Goal: Communication & Community: Answer question/provide support

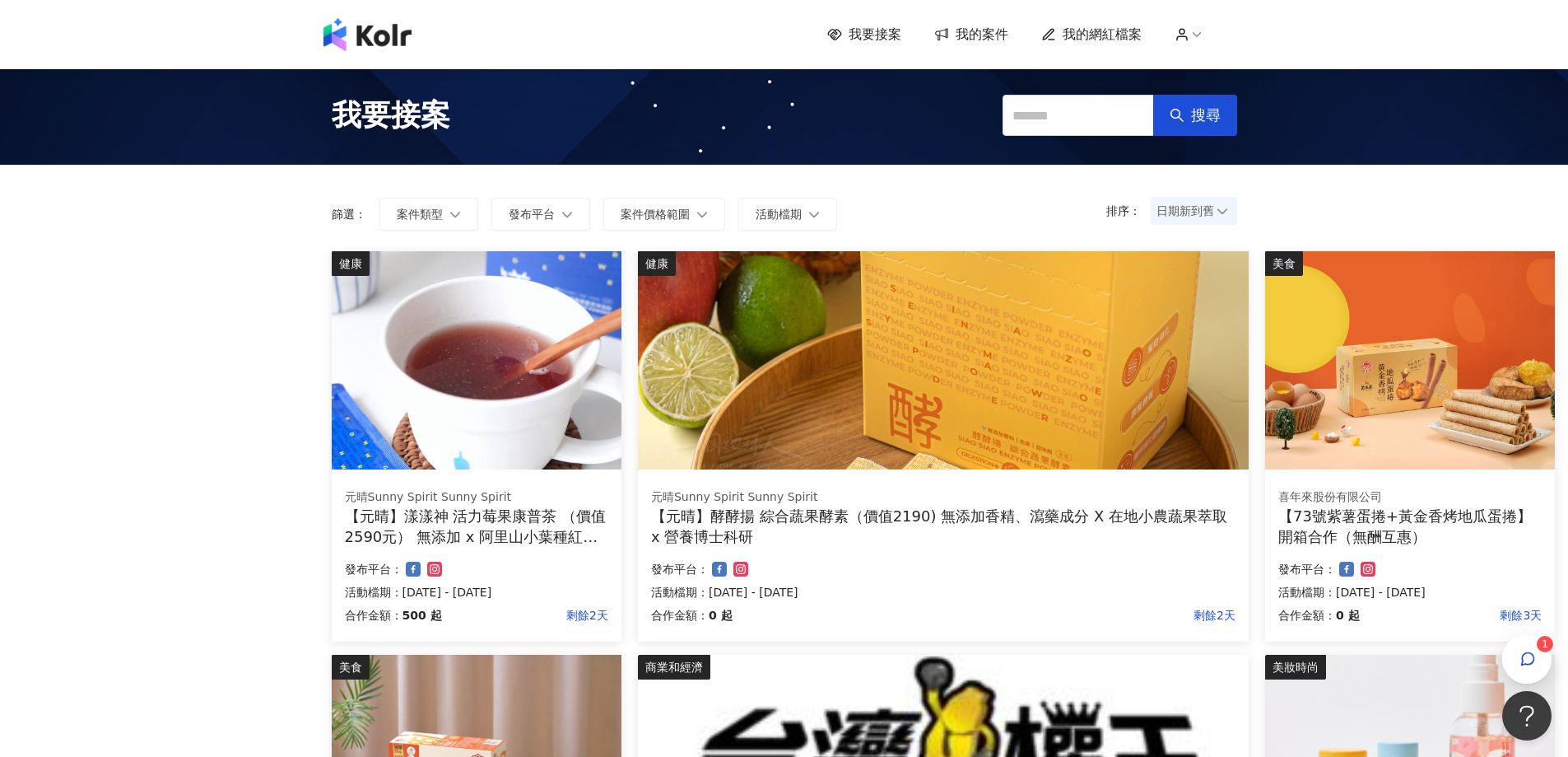
click at [1094, 29] on span "我的網紅檔案" at bounding box center [1102, 34] width 79 height 18
click at [972, 43] on span "我的案件" at bounding box center [981, 34] width 53 height 18
click at [972, 41] on span "我的案件" at bounding box center [981, 34] width 53 height 18
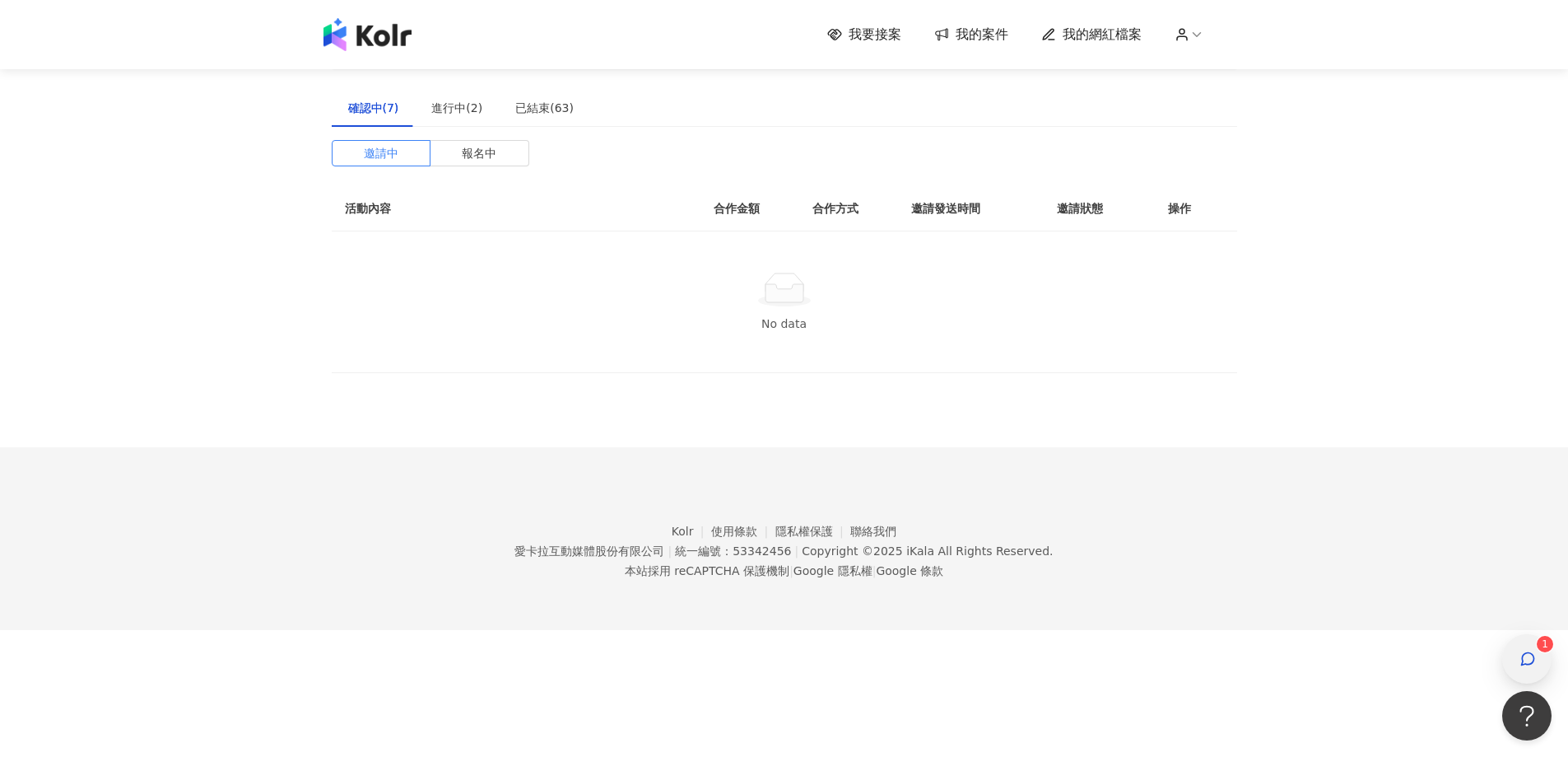
click at [1529, 658] on icon "button" at bounding box center [1528, 659] width 17 height 17
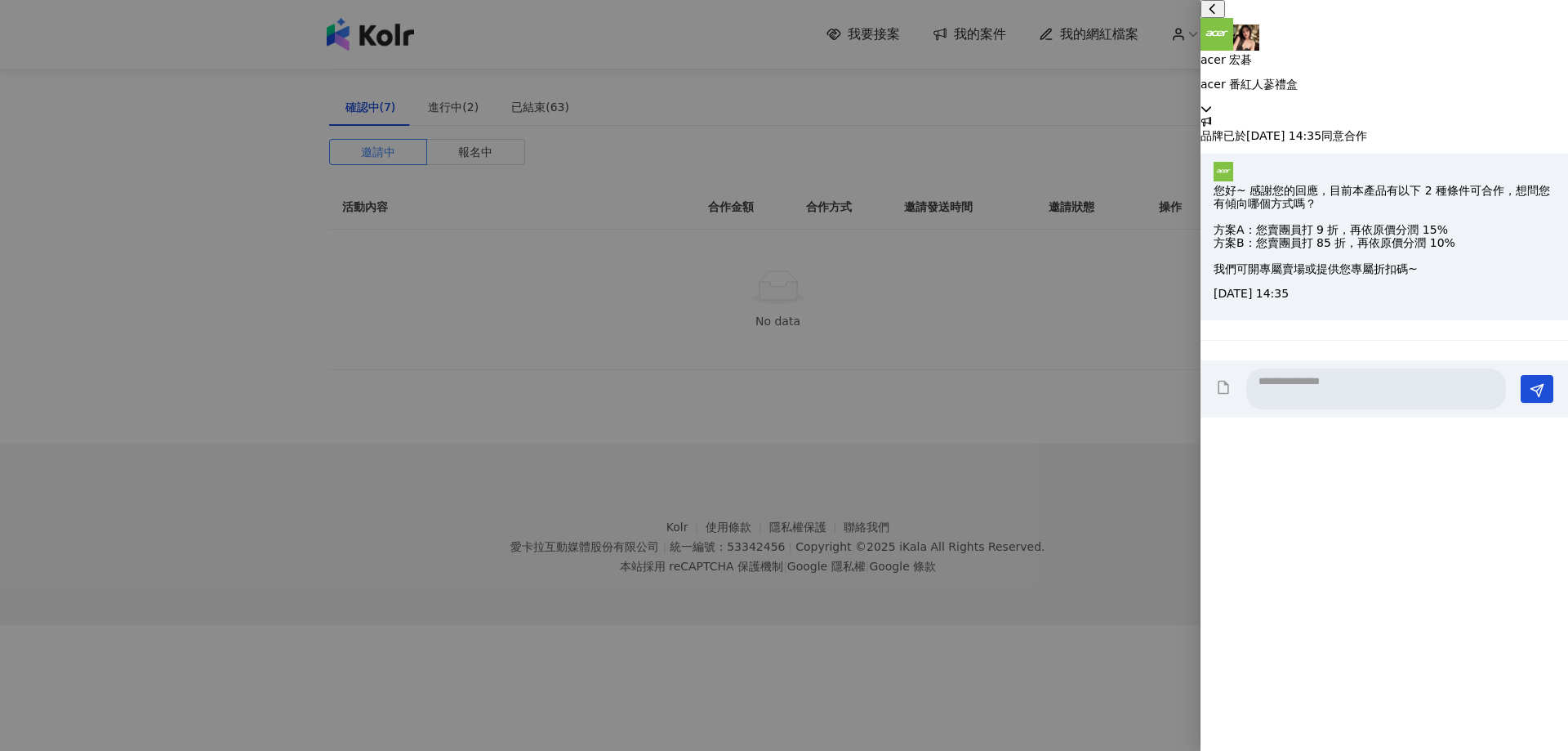
click at [1212, 103] on icon at bounding box center [1206, 108] width 11 height 11
click at [1211, 105] on icon at bounding box center [1206, 108] width 10 height 6
click at [1212, 103] on icon at bounding box center [1206, 108] width 11 height 11
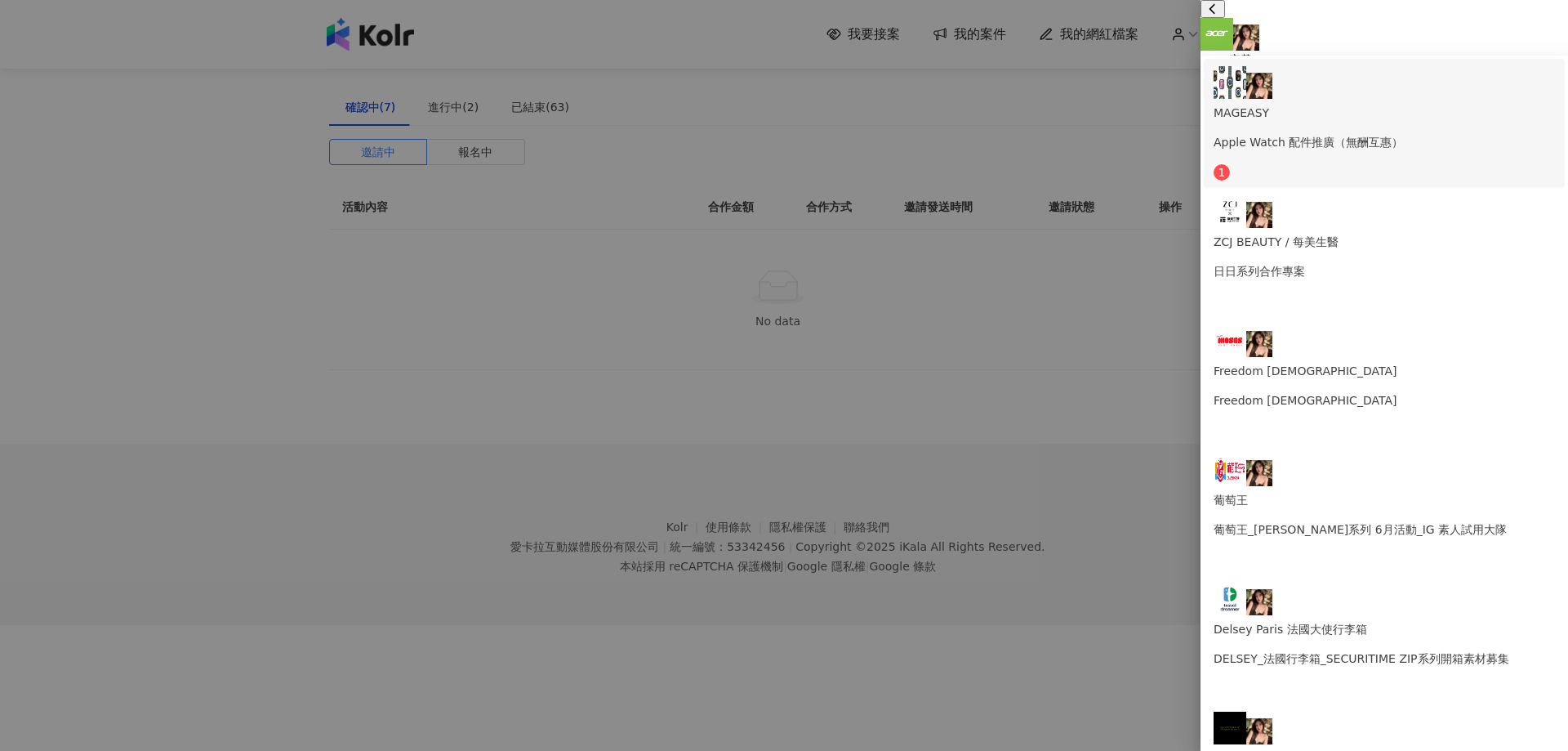
click at [1472, 83] on div "MAGEASY Apple Watch 配件推廣（無酬互惠）" at bounding box center [1384, 108] width 341 height 85
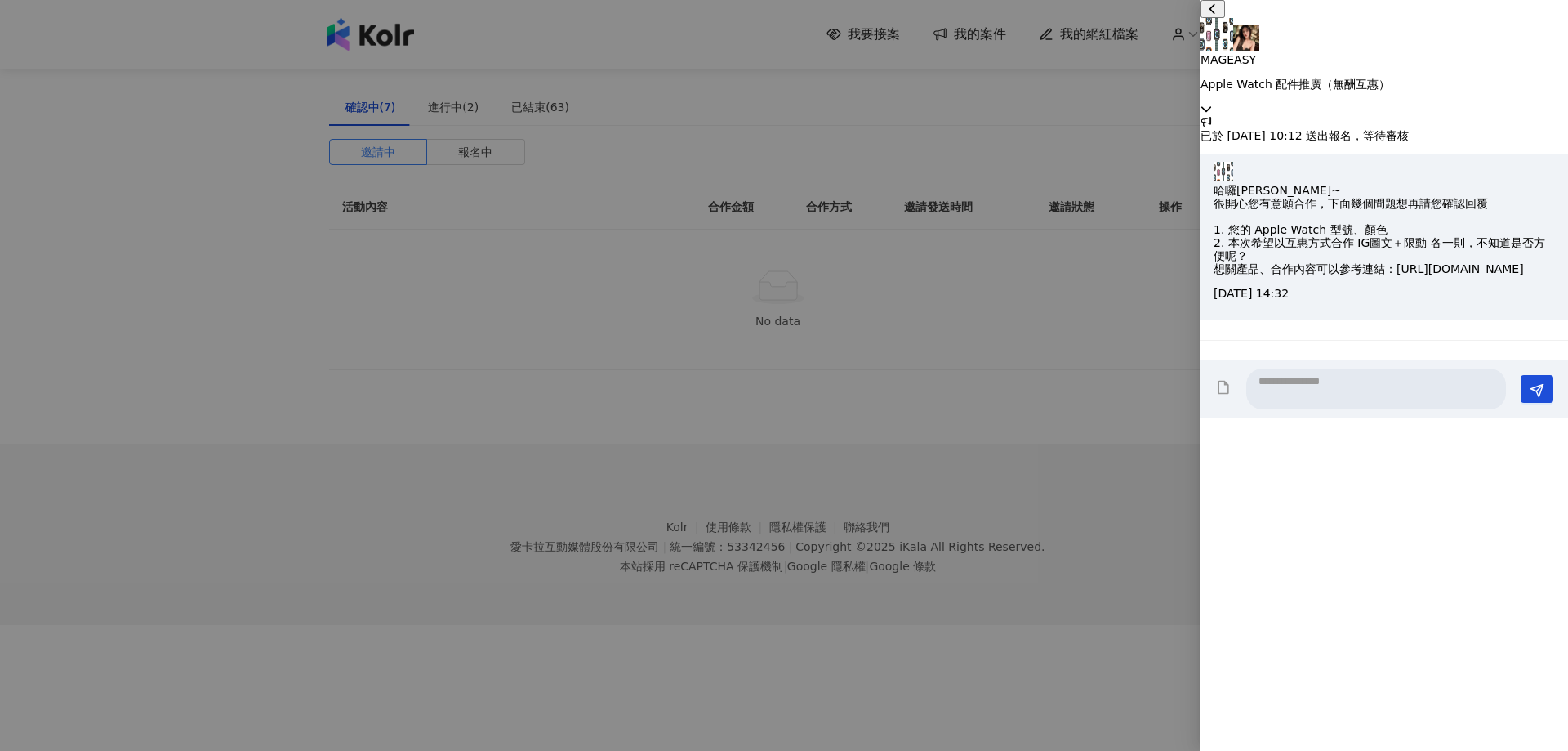
click at [938, 353] on div at bounding box center [784, 375] width 1568 height 751
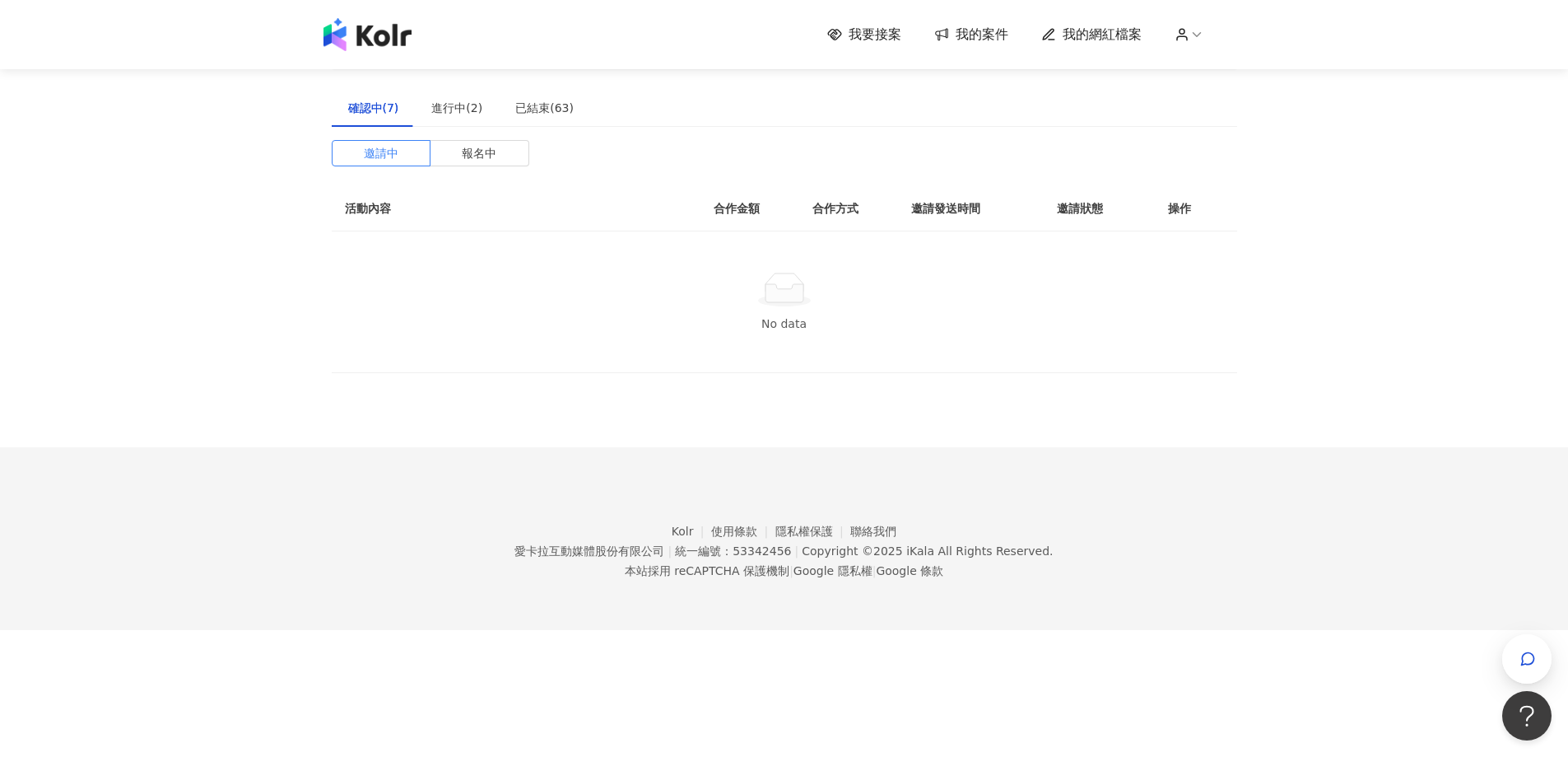
click at [384, 121] on div "確認中(7)" at bounding box center [373, 108] width 84 height 38
click at [465, 122] on div "進行中(2)" at bounding box center [456, 108] width 84 height 38
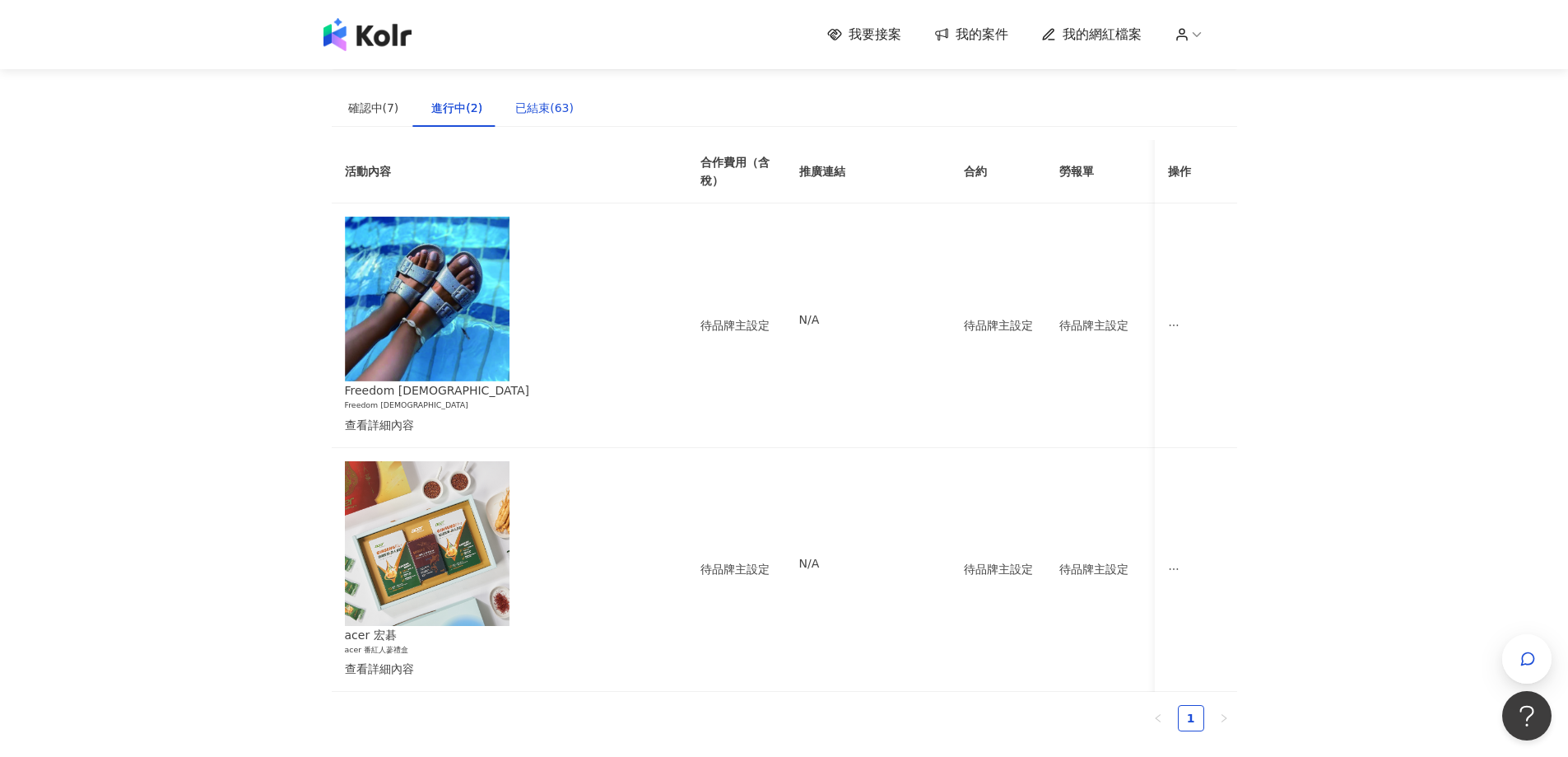
click at [545, 111] on div "已結束(63)" at bounding box center [544, 107] width 58 height 18
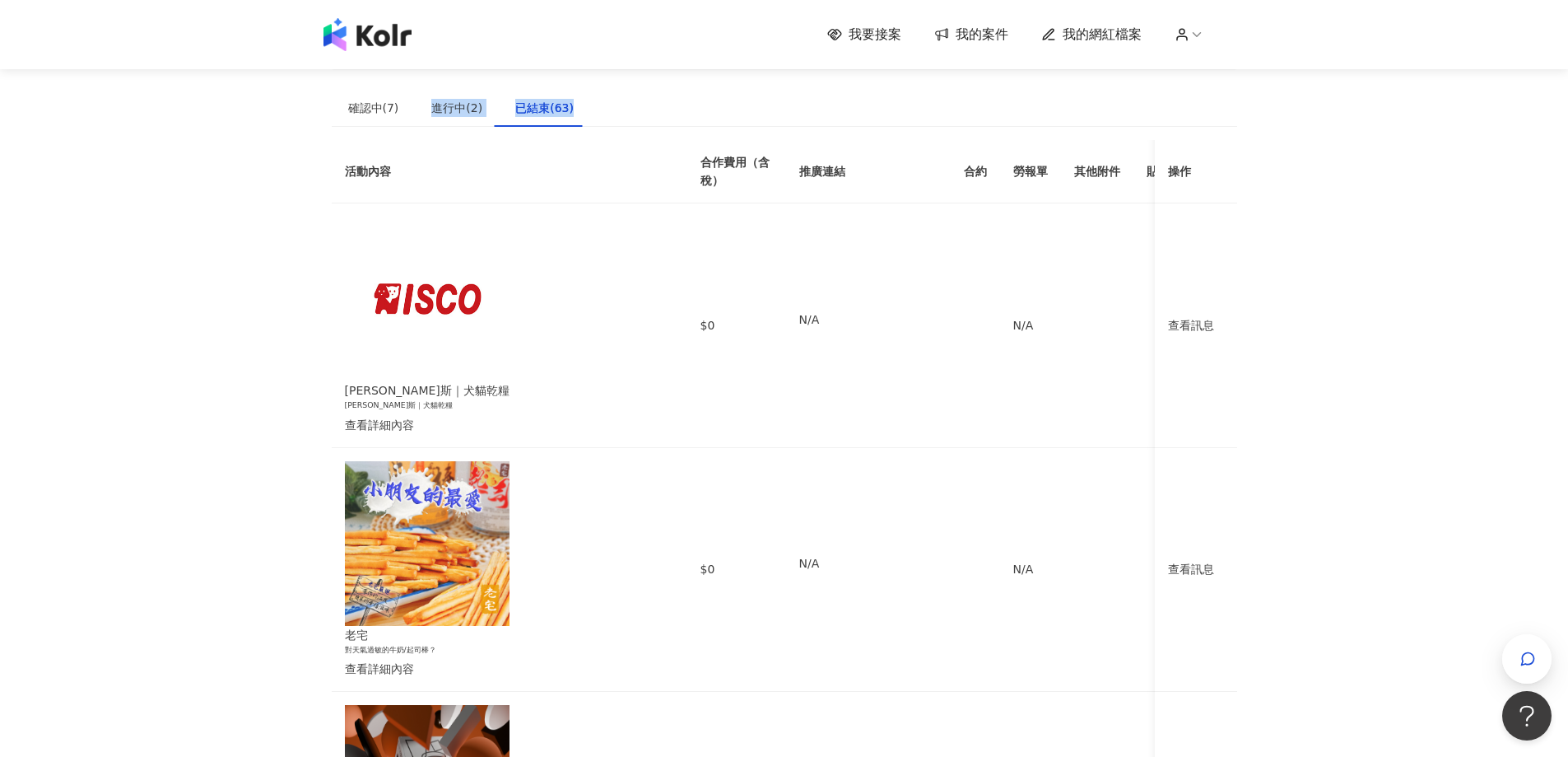
click at [390, 122] on div "確認中(7)" at bounding box center [373, 108] width 84 height 38
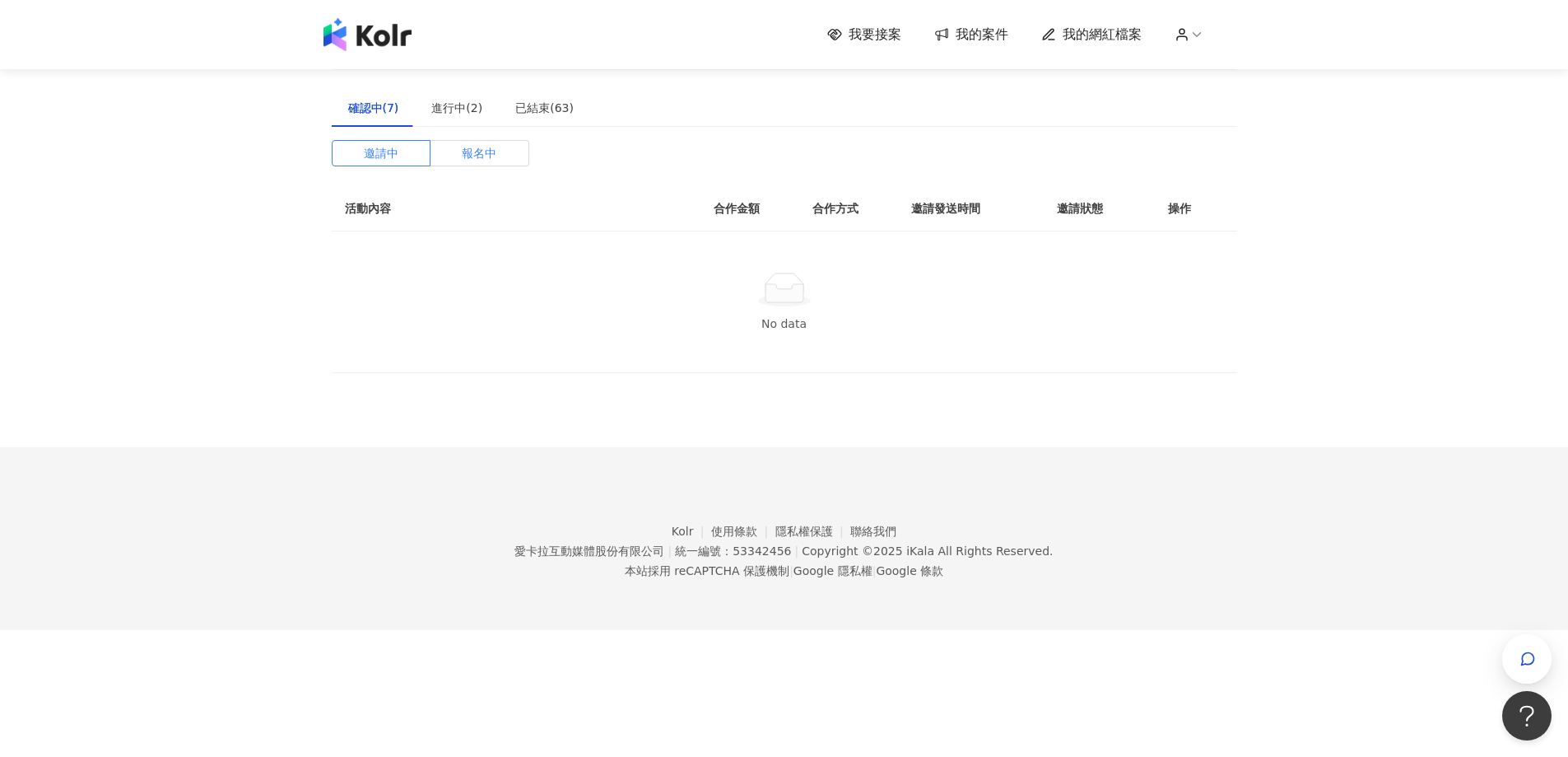
click at [494, 161] on span "報名中" at bounding box center [478, 153] width 35 height 24
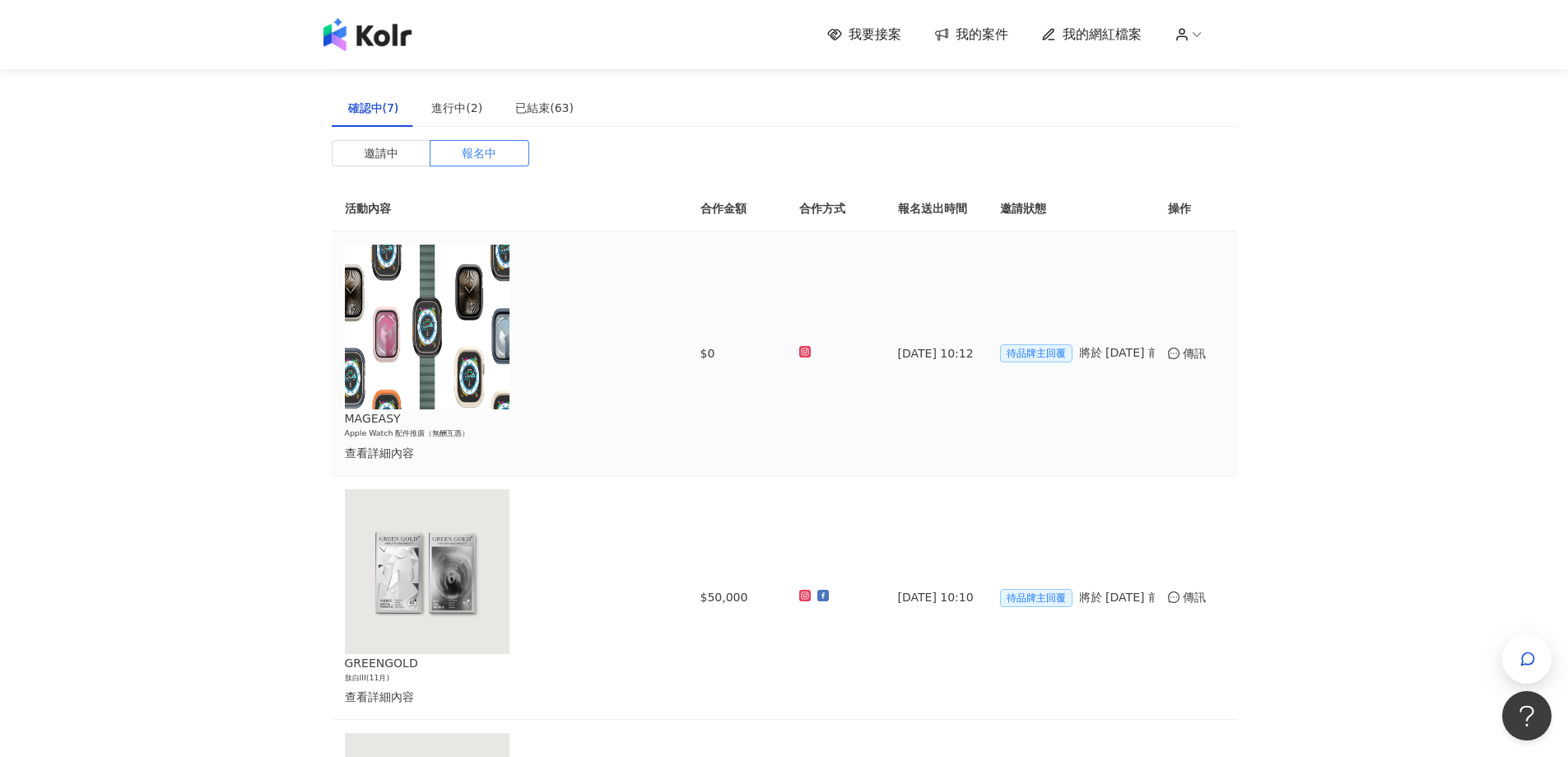
click at [400, 314] on img at bounding box center [427, 326] width 165 height 165
click at [466, 444] on div "查看詳細內容" at bounding box center [496, 452] width 303 height 18
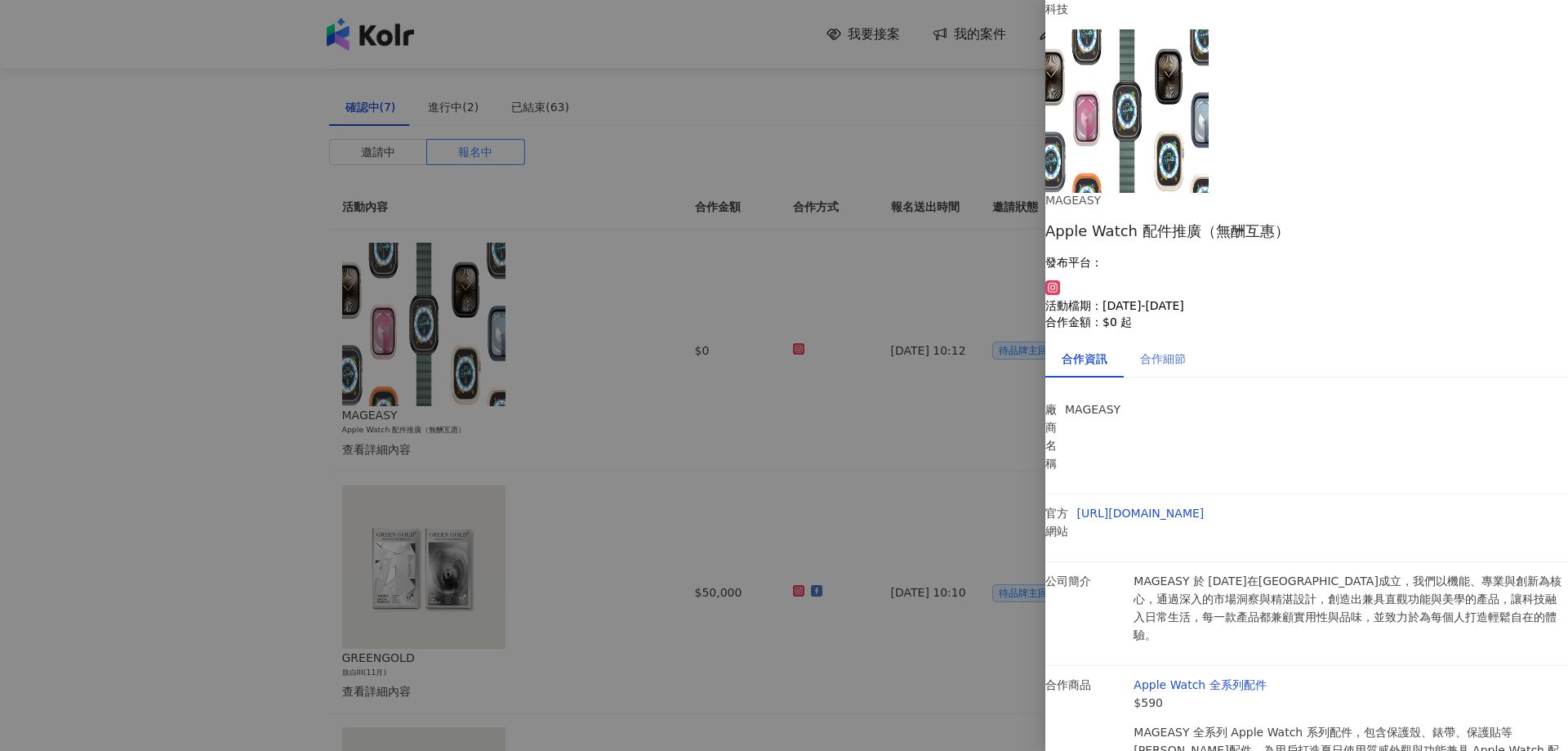
click at [1196, 340] on div "合作細節" at bounding box center [1163, 358] width 78 height 37
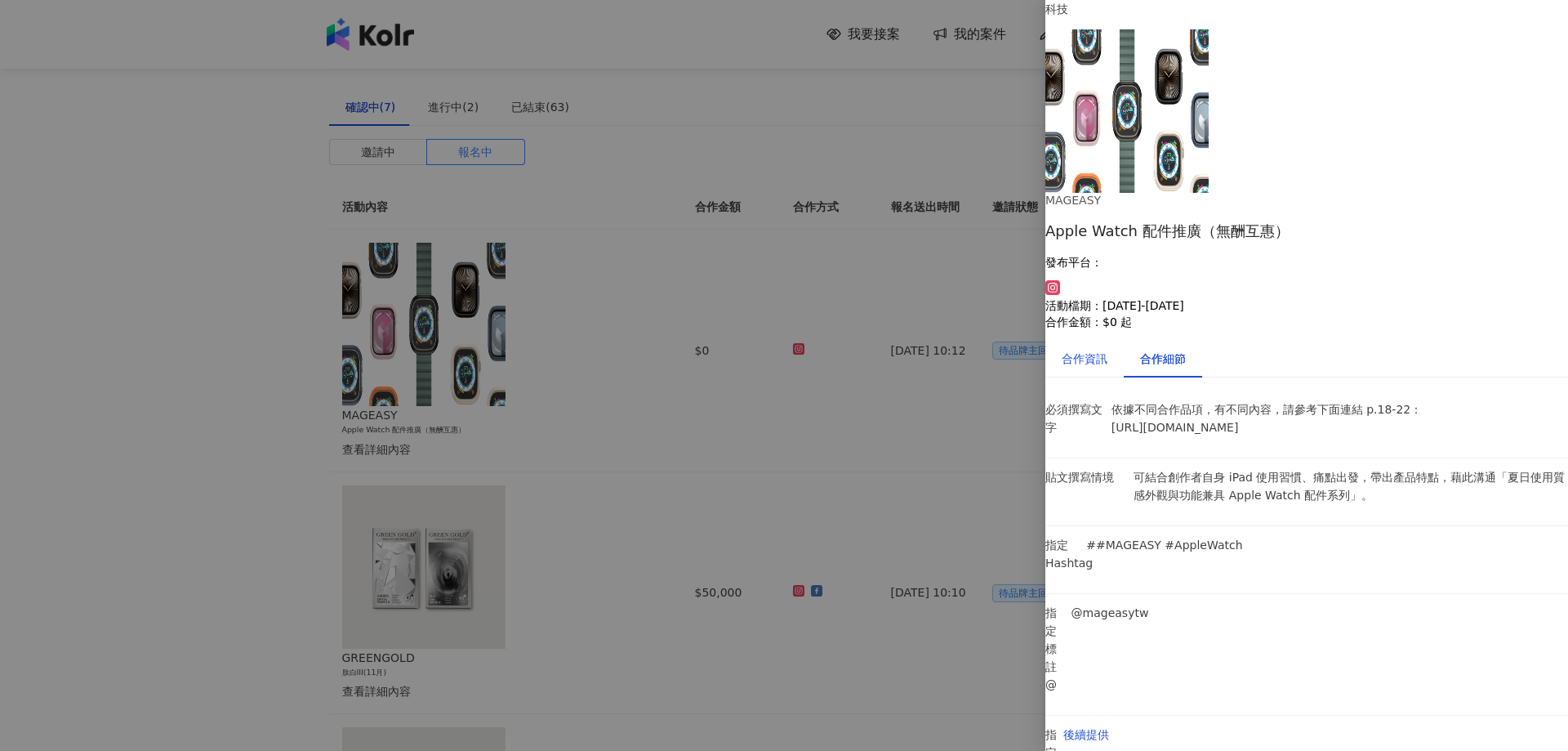
click at [1083, 350] on div "合作資訊" at bounding box center [1084, 358] width 46 height 18
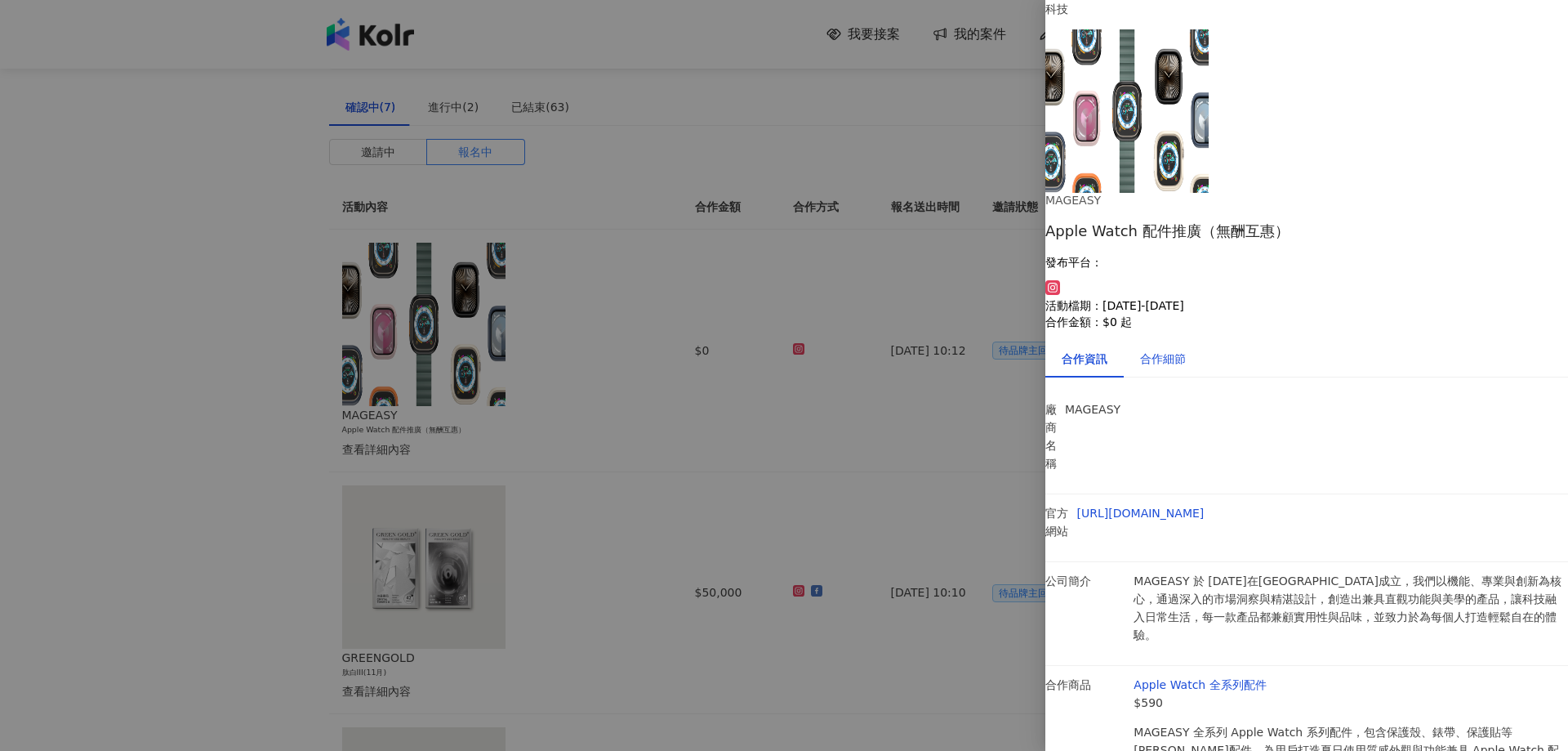
click at [1183, 350] on div "合作細節" at bounding box center [1162, 358] width 46 height 18
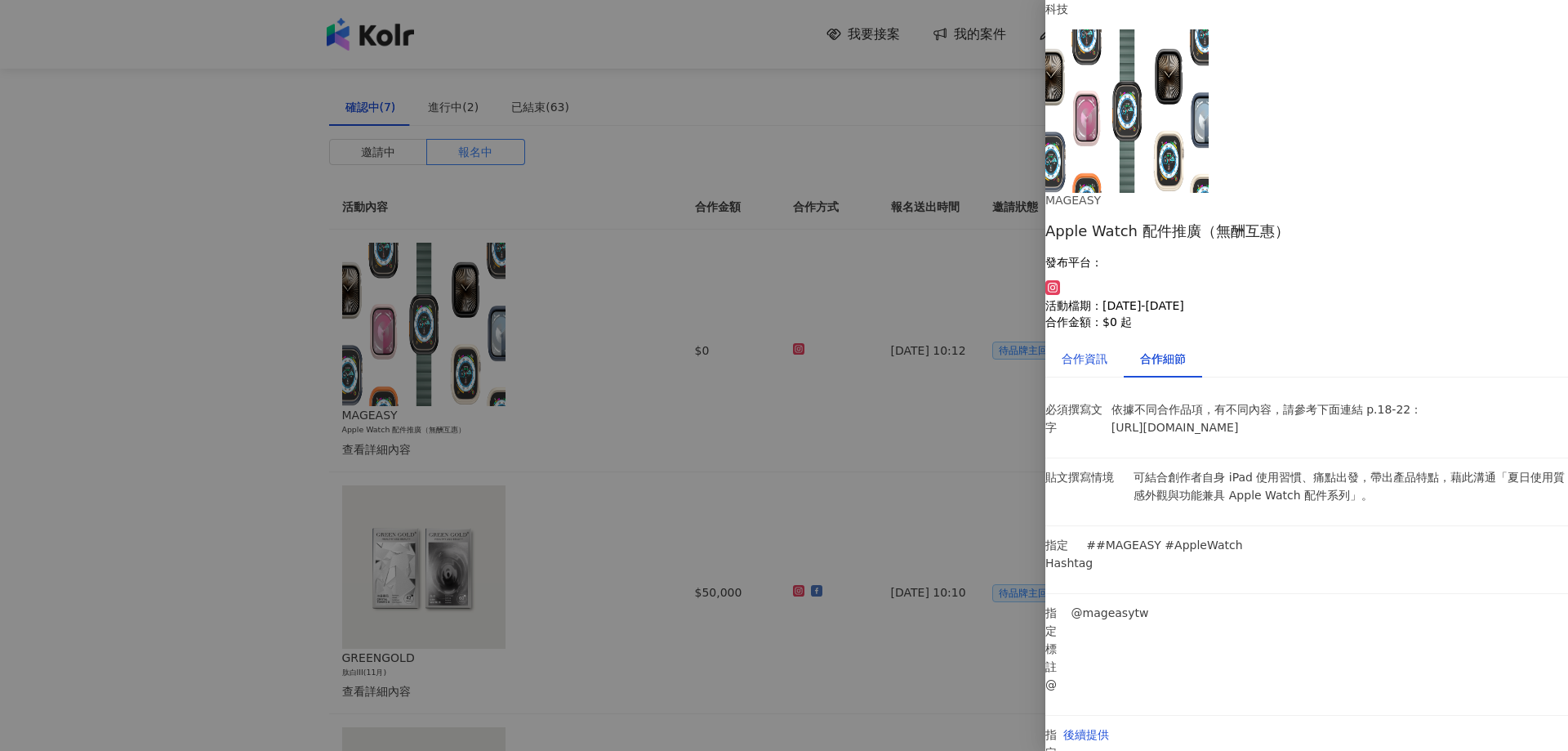
click at [1086, 350] on div "合作資訊" at bounding box center [1084, 358] width 46 height 18
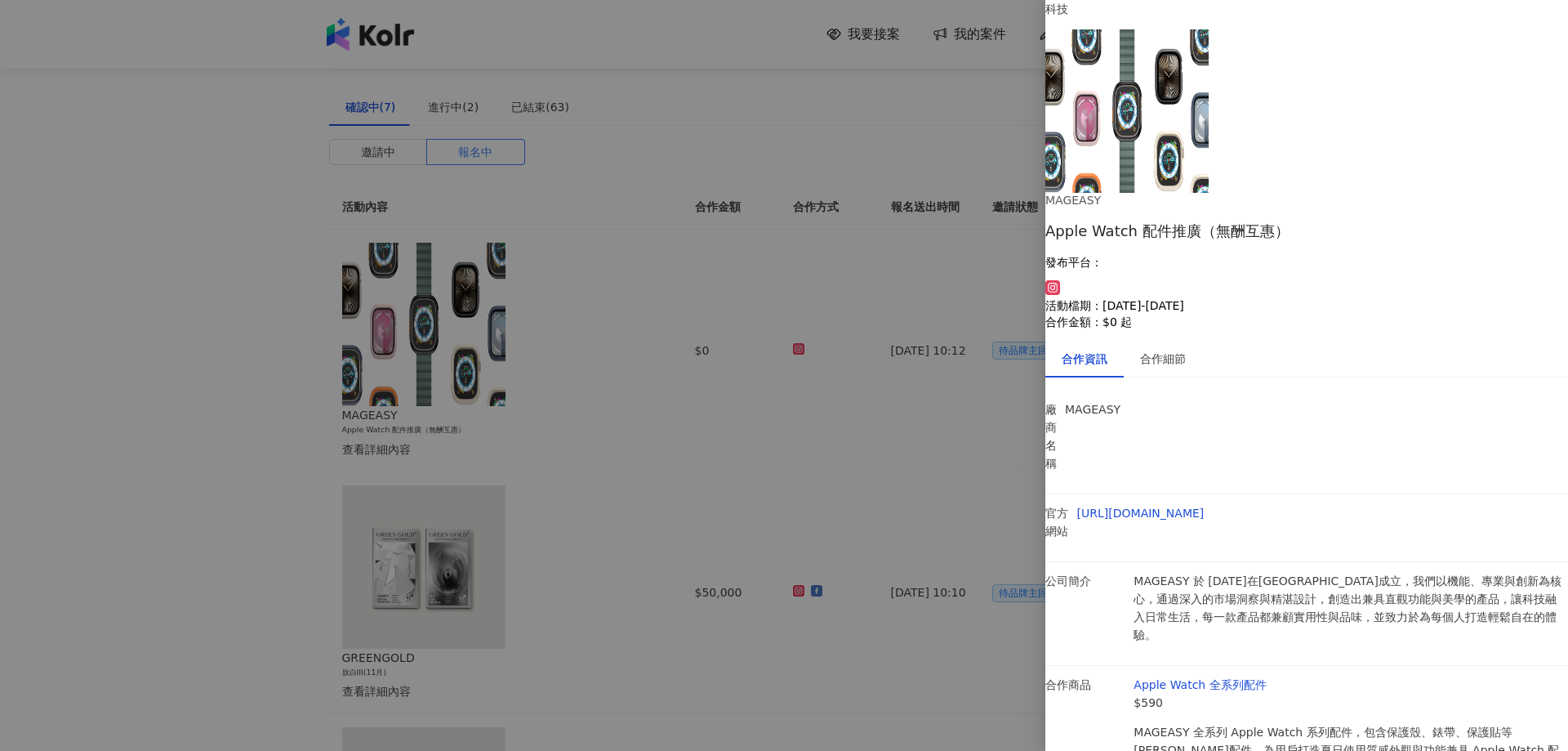
click at [997, 306] on div at bounding box center [784, 375] width 1568 height 751
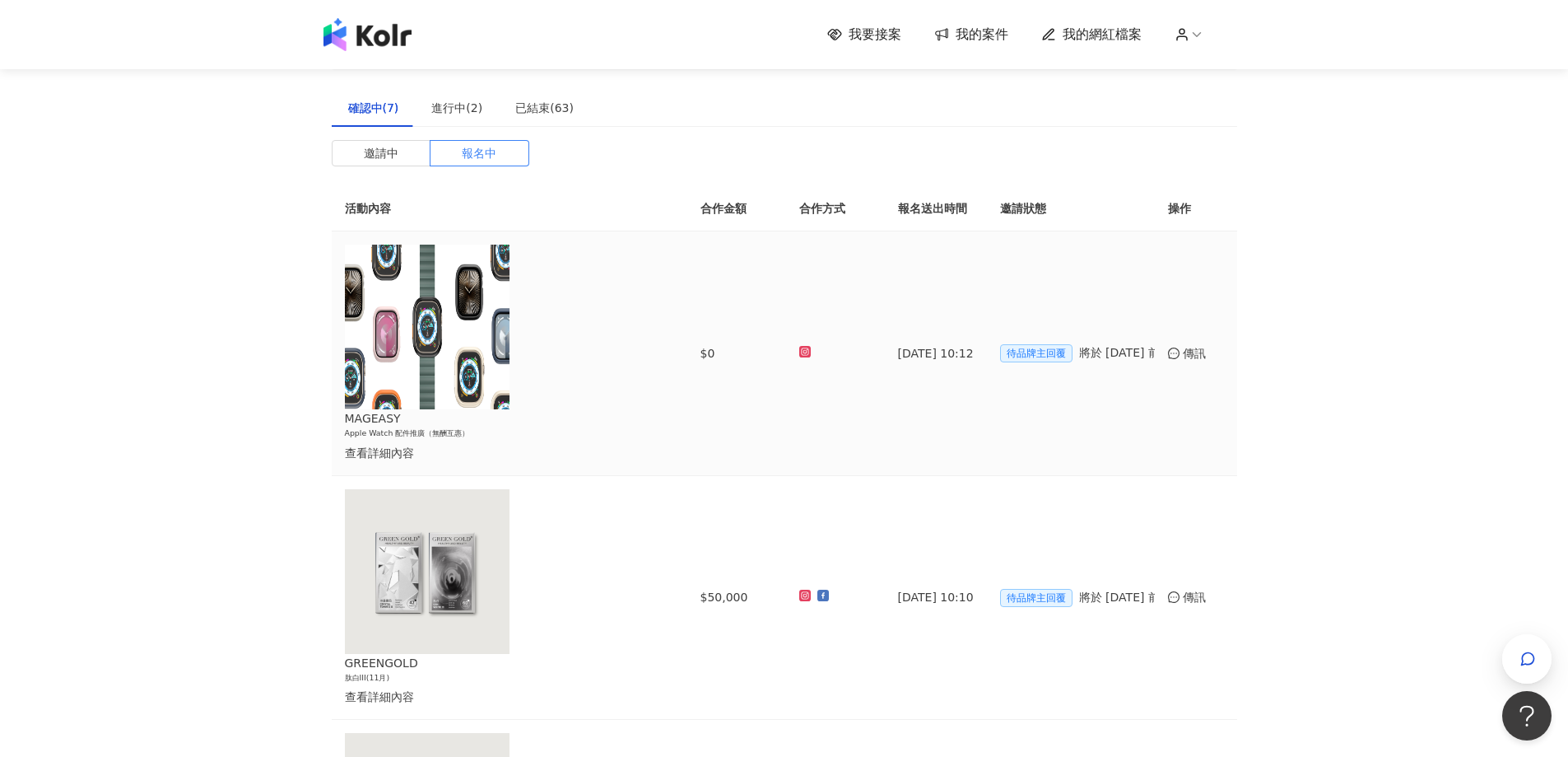
click at [1186, 344] on div "傳訊" at bounding box center [1196, 353] width 56 height 18
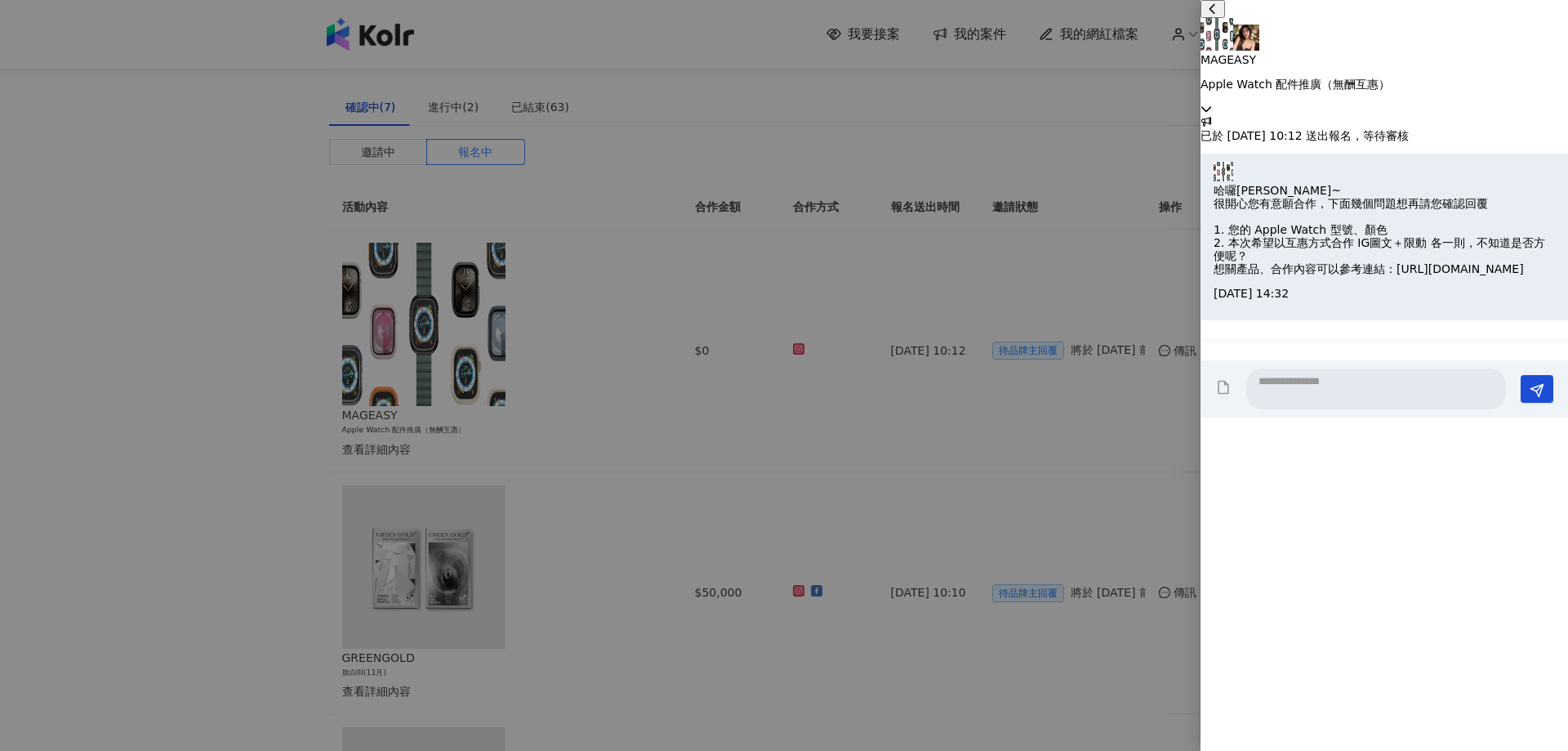
click at [1353, 276] on p "哈囉[PERSON_NAME]~ 很開心您有意願合作，下面幾個問題想再請您確認回覆 1. 您的 Apple Watch 型號、顏色 2. 本次希望以互惠方式合…" at bounding box center [1384, 229] width 341 height 92
drag, startPoint x: 1254, startPoint y: 601, endPoint x: 1497, endPoint y: 638, distance: 245.8
click at [1496, 276] on div "哈囉[PERSON_NAME]~ 很開心您有意願合作，下面幾個問題想再請您確認回覆 1. 您的 Apple Watch 型號、顏色 2. 本次希望以互惠方式合…" at bounding box center [1384, 229] width 341 height 92
copy p "[URL][DOMAIN_NAME]"
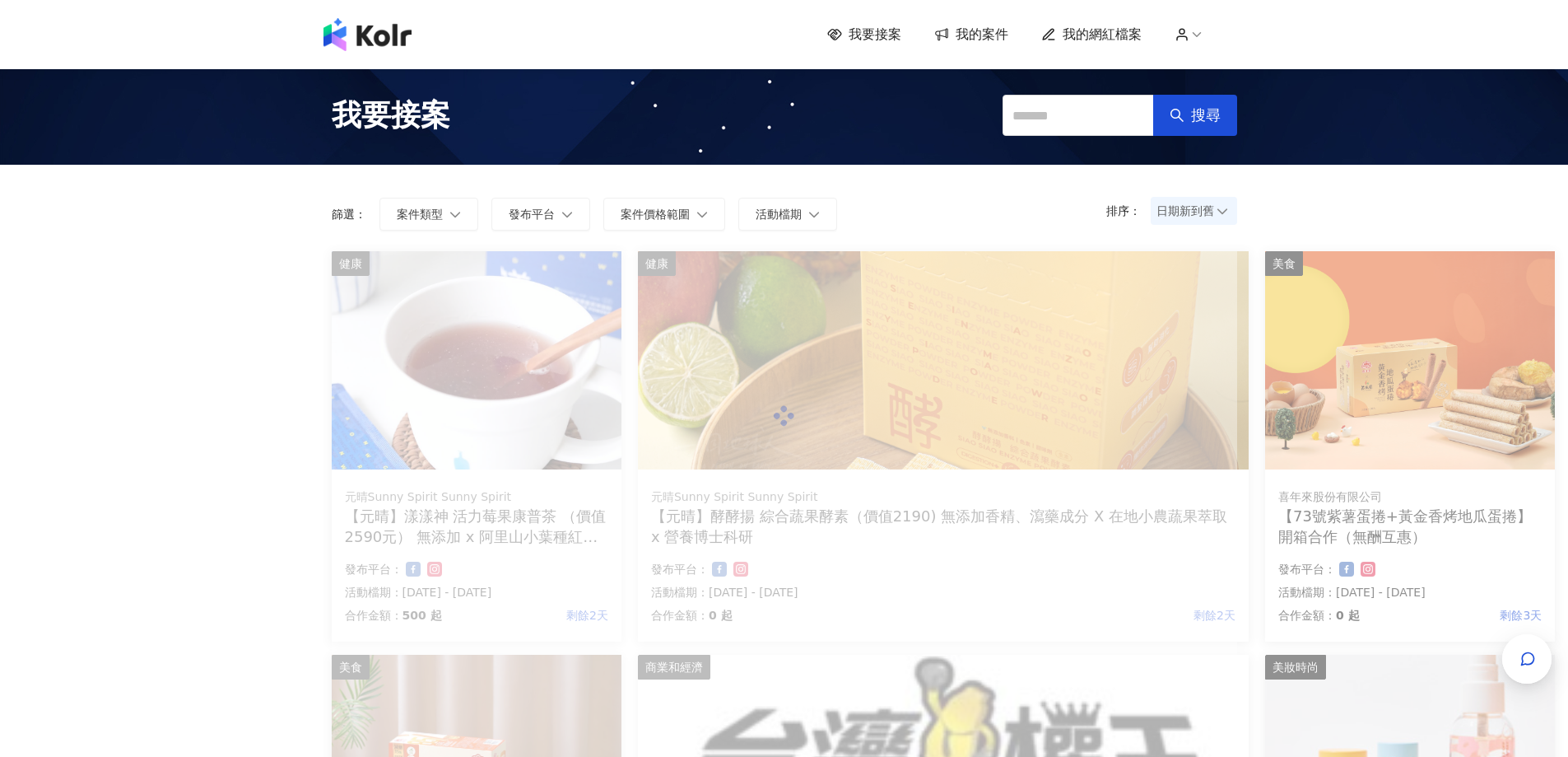
click at [982, 33] on span "我的案件" at bounding box center [981, 34] width 53 height 18
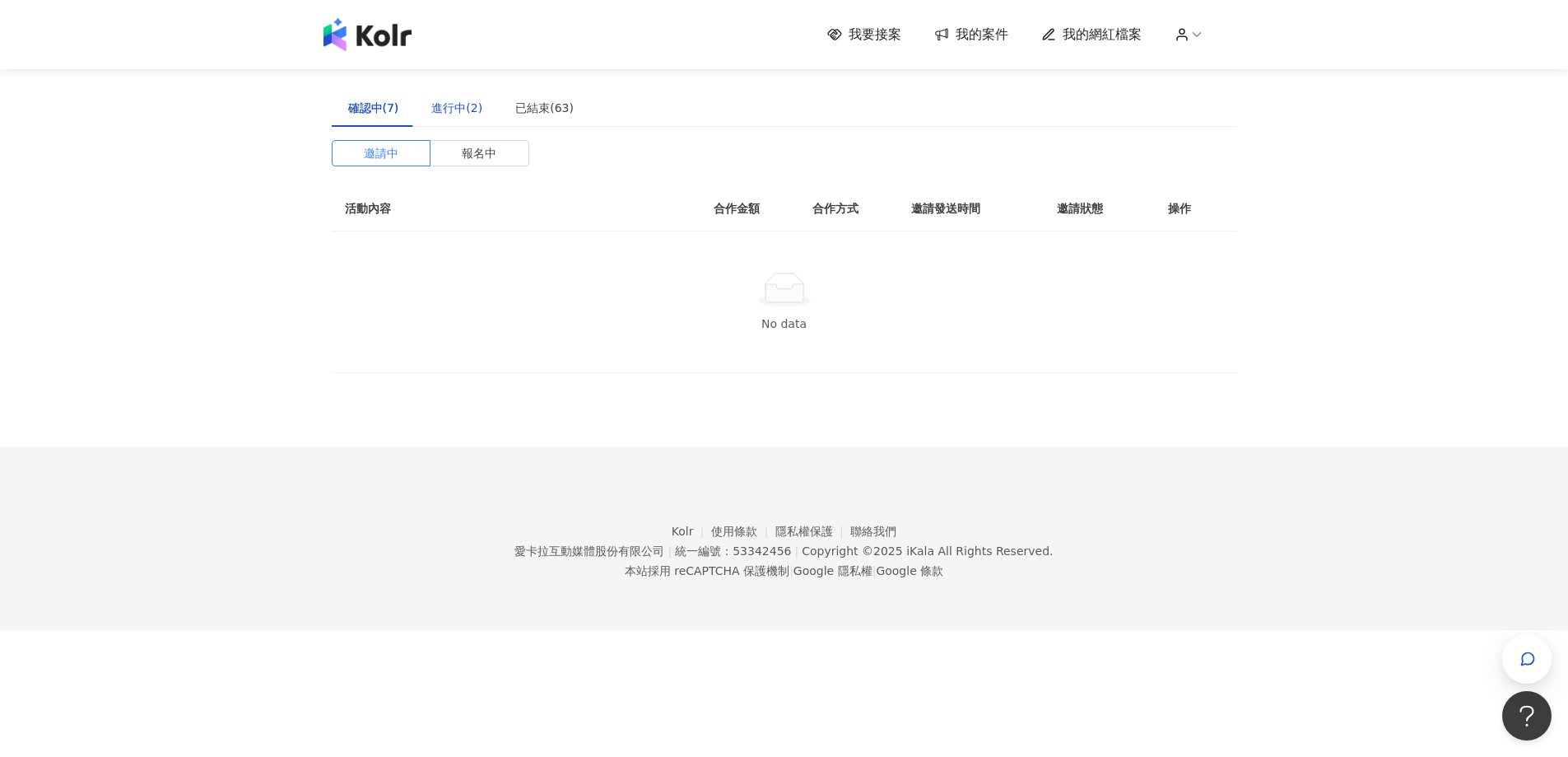
click at [447, 108] on div "進行中(2)" at bounding box center [457, 107] width 51 height 18
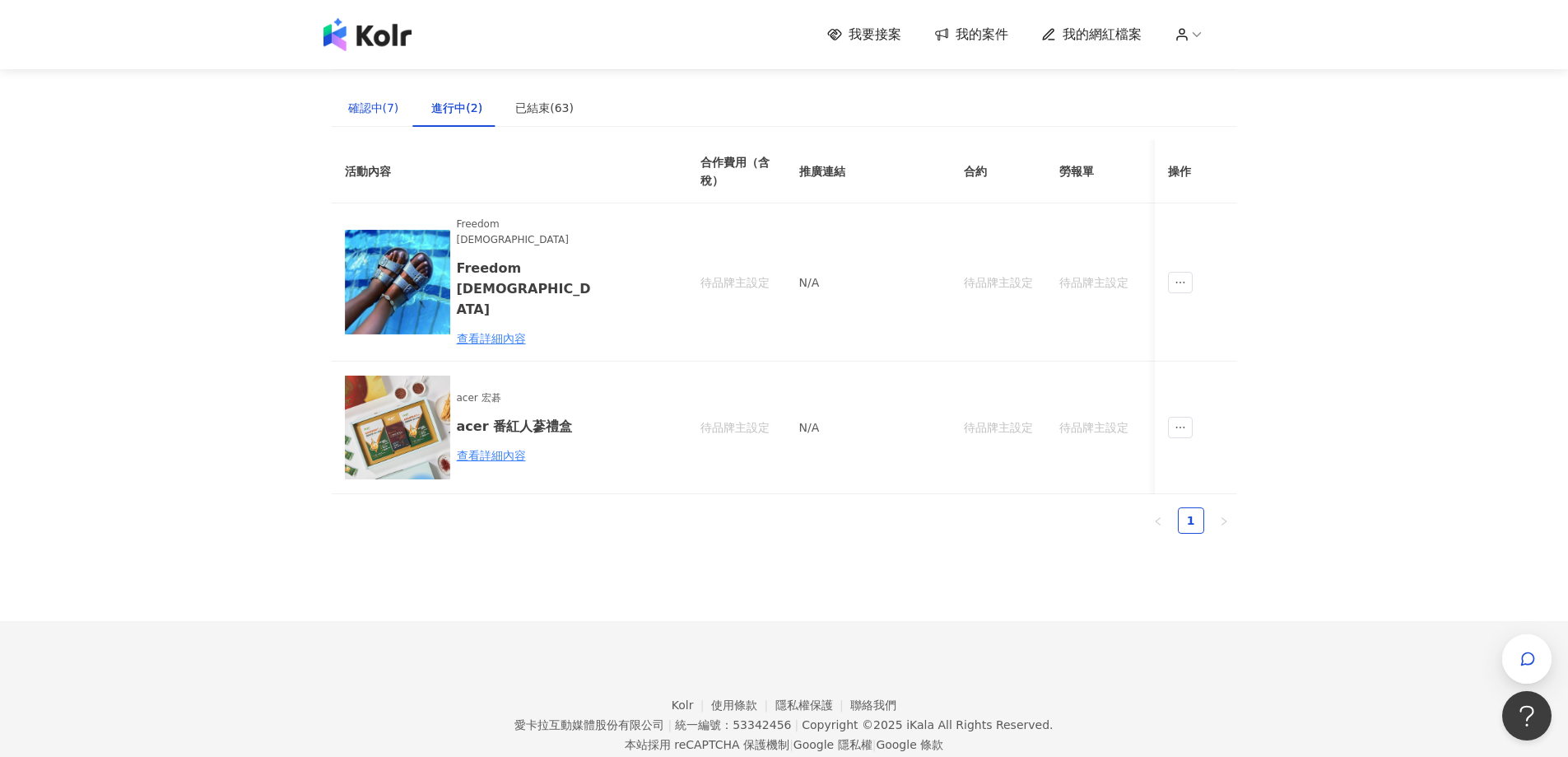
click at [378, 104] on div "確認中(7)" at bounding box center [373, 107] width 51 height 18
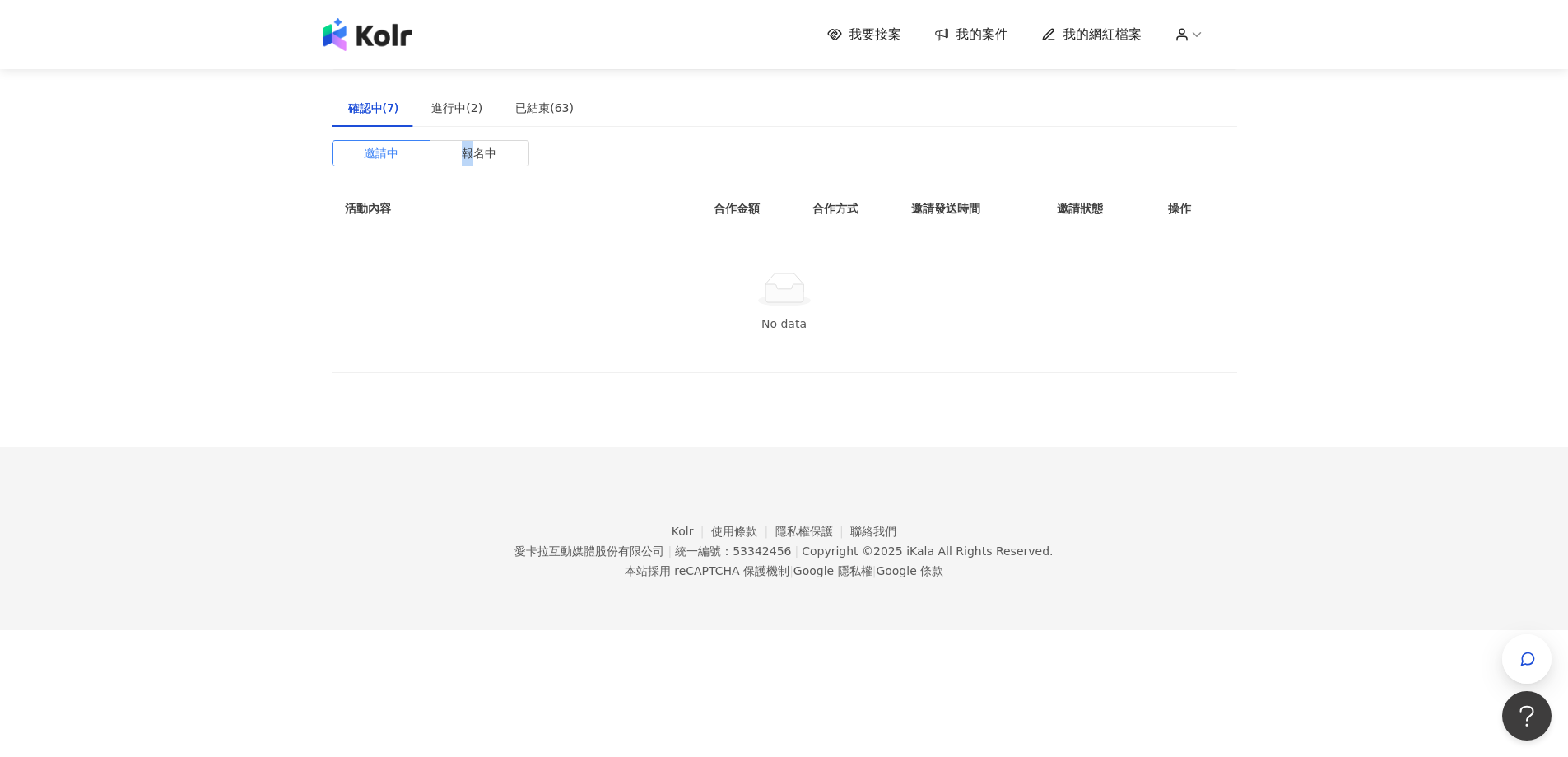
click at [468, 137] on div "確認中(7) 進行中(2) 已結束(63) 邀請中 報名中 活動內容 合作金額 合作方式 邀請發送時間 邀請狀態 操作 No data 活動內容 合作費用（含…" at bounding box center [784, 231] width 905 height 284
click at [476, 151] on span "報名中" at bounding box center [478, 153] width 35 height 24
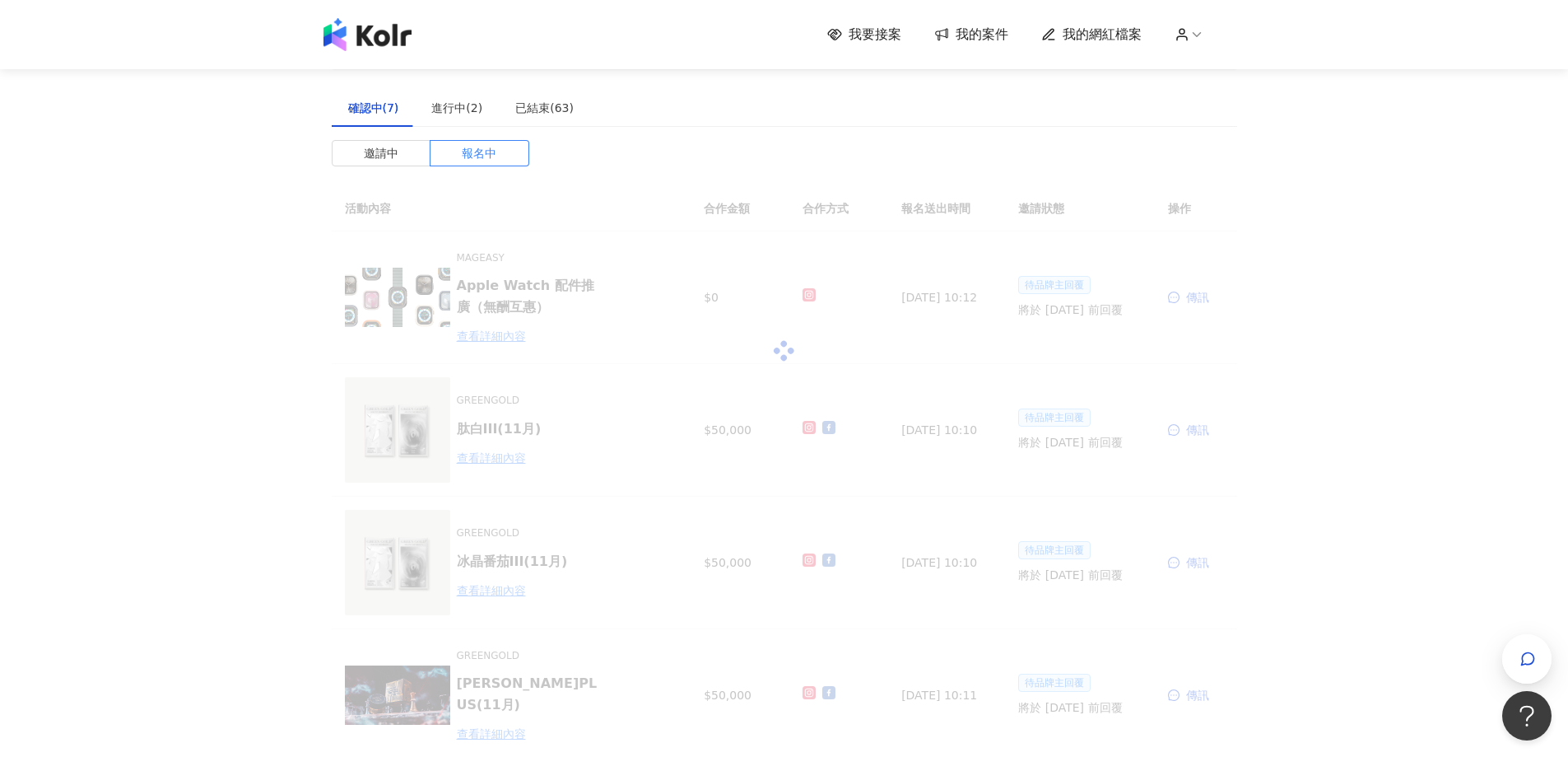
click at [1197, 305] on div at bounding box center [784, 351] width 905 height 329
click at [1195, 294] on div at bounding box center [784, 351] width 905 height 329
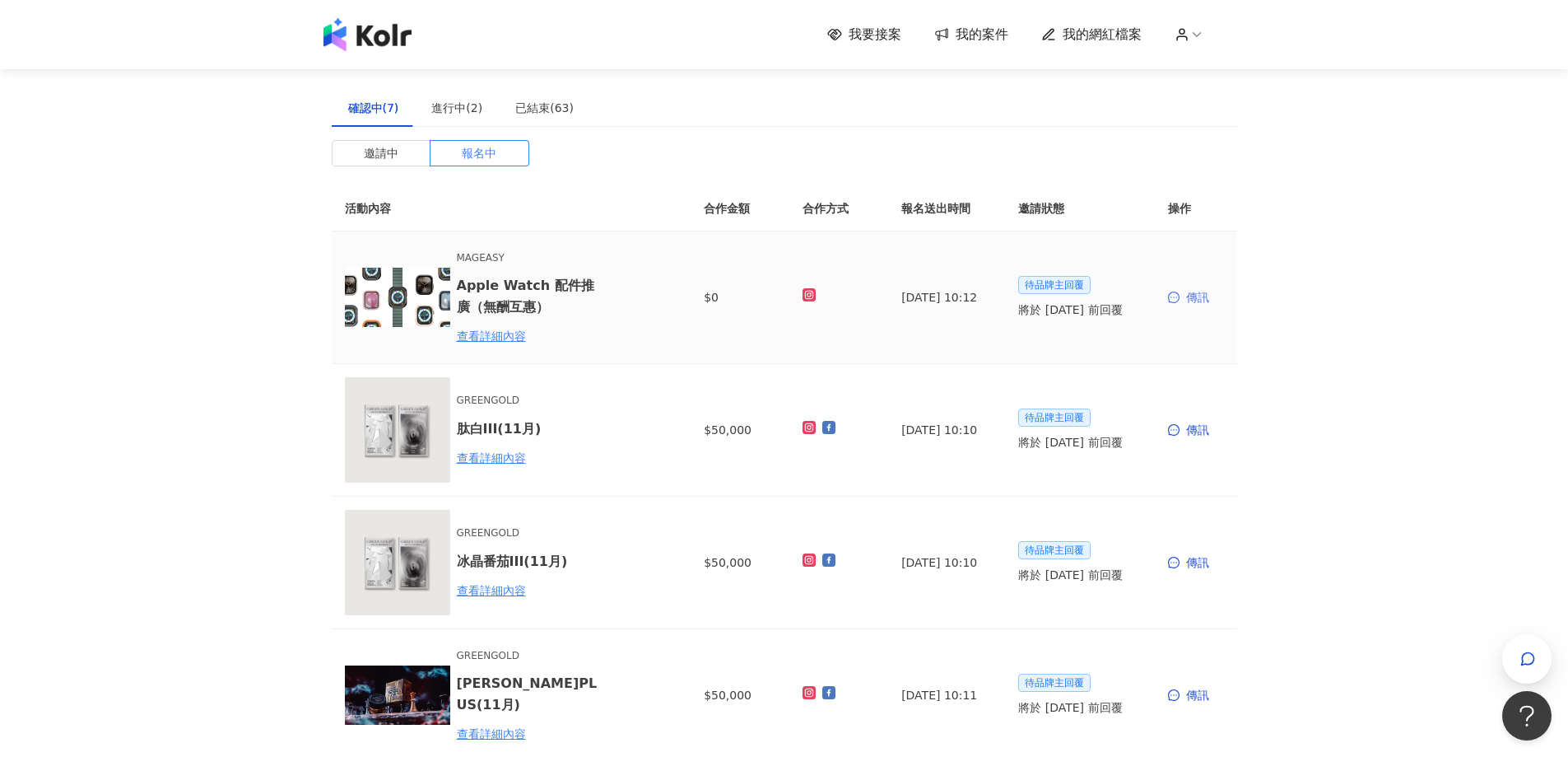
click at [1198, 293] on div "傳訊" at bounding box center [1196, 296] width 56 height 18
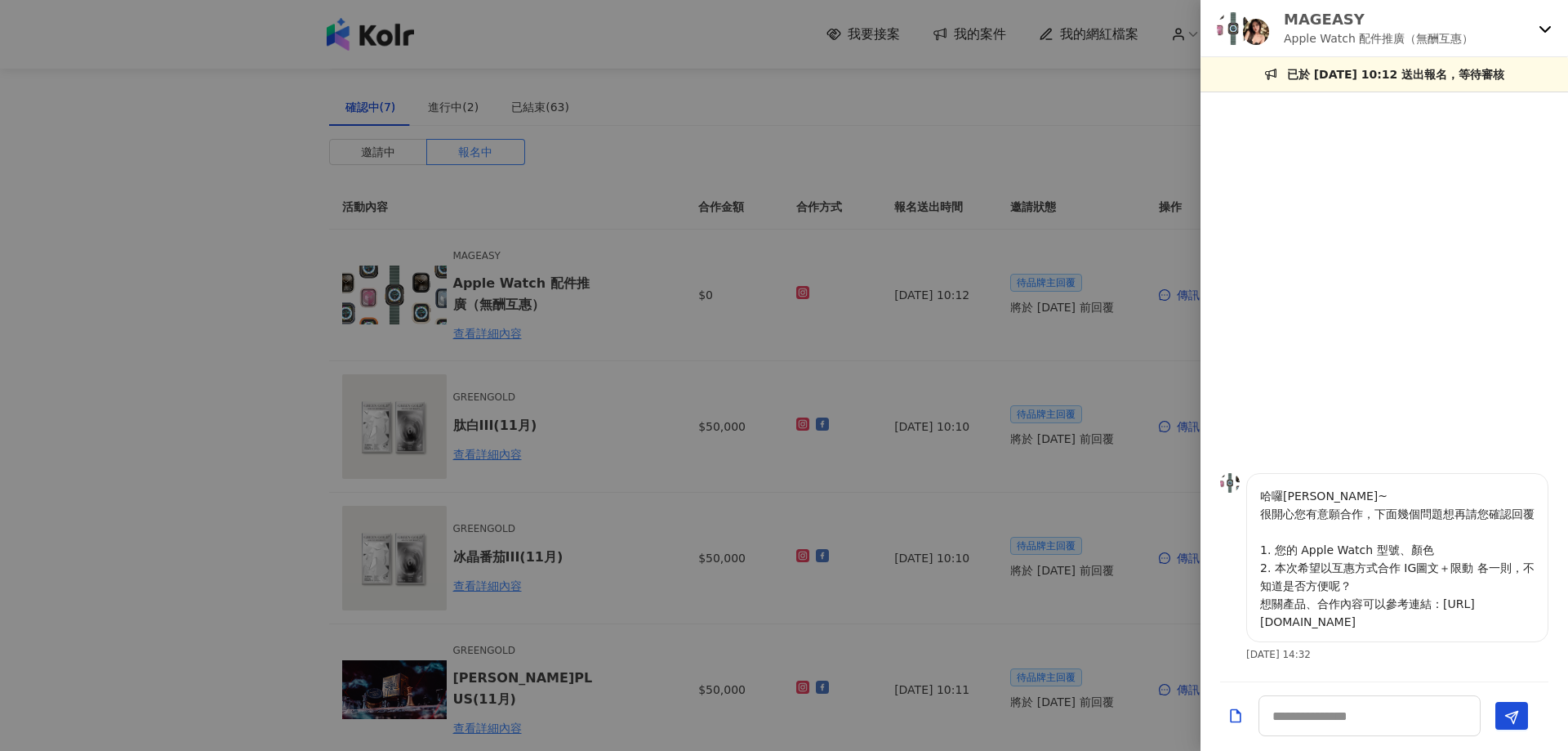
click at [836, 380] on div at bounding box center [784, 375] width 1568 height 751
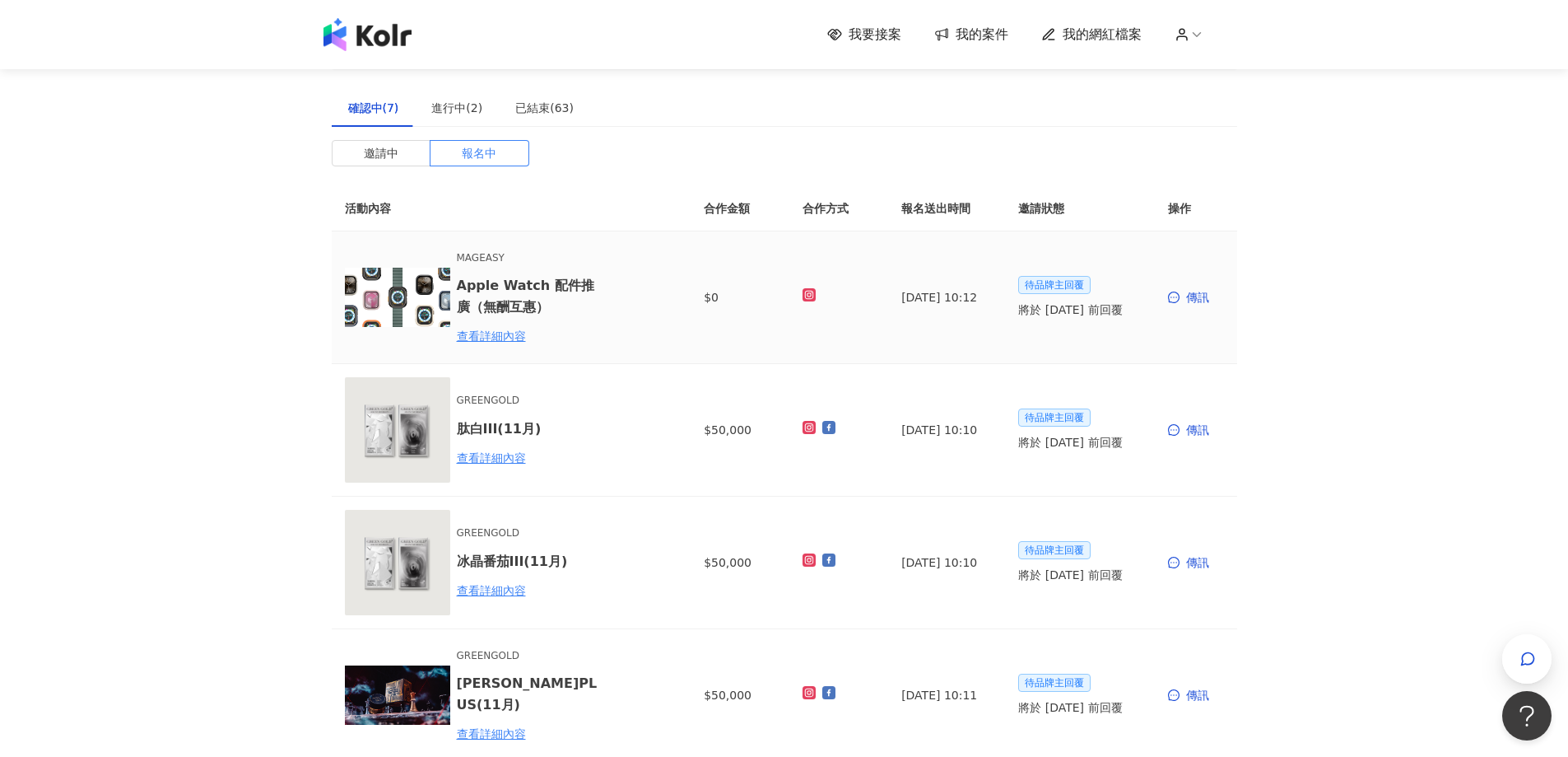
click at [494, 325] on div "MAGEASY Apple Watch 配件推廣（無酬互惠） 查看詳細內容" at bounding box center [528, 297] width 144 height 95
click at [496, 344] on div "查看詳細內容" at bounding box center [528, 336] width 144 height 18
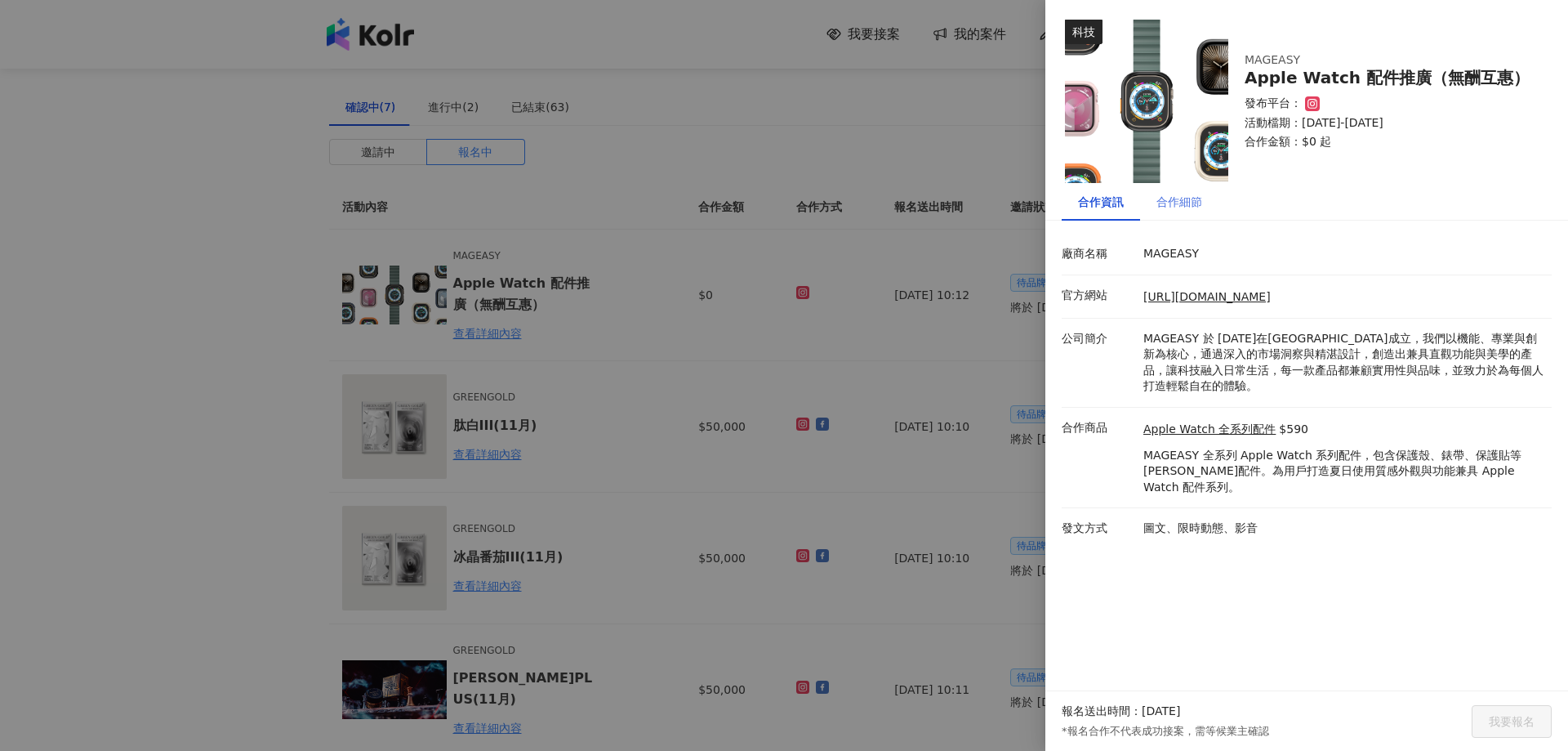
click at [1164, 219] on div "合作細節" at bounding box center [1179, 202] width 78 height 37
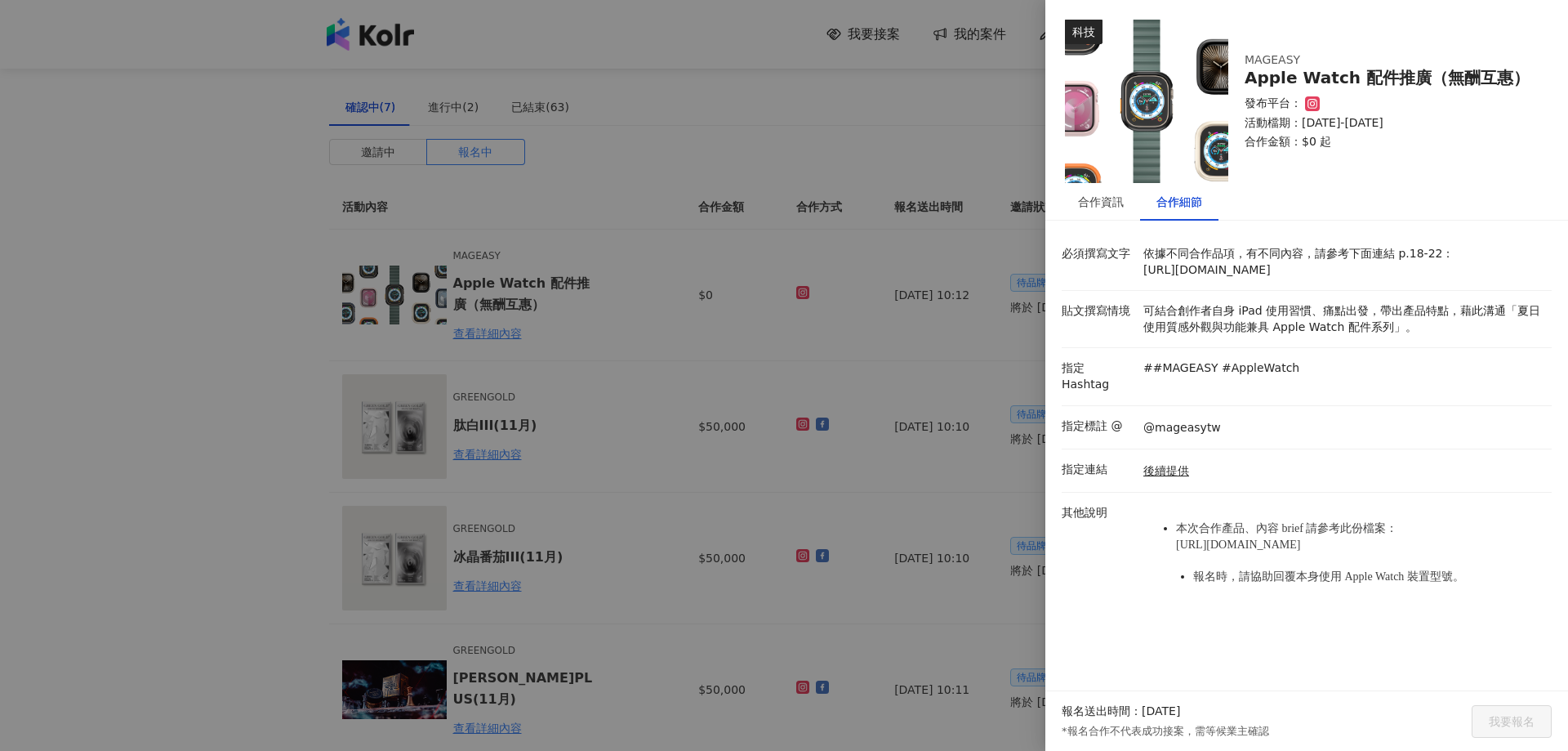
click at [1171, 205] on div "合作細節" at bounding box center [1179, 202] width 46 height 18
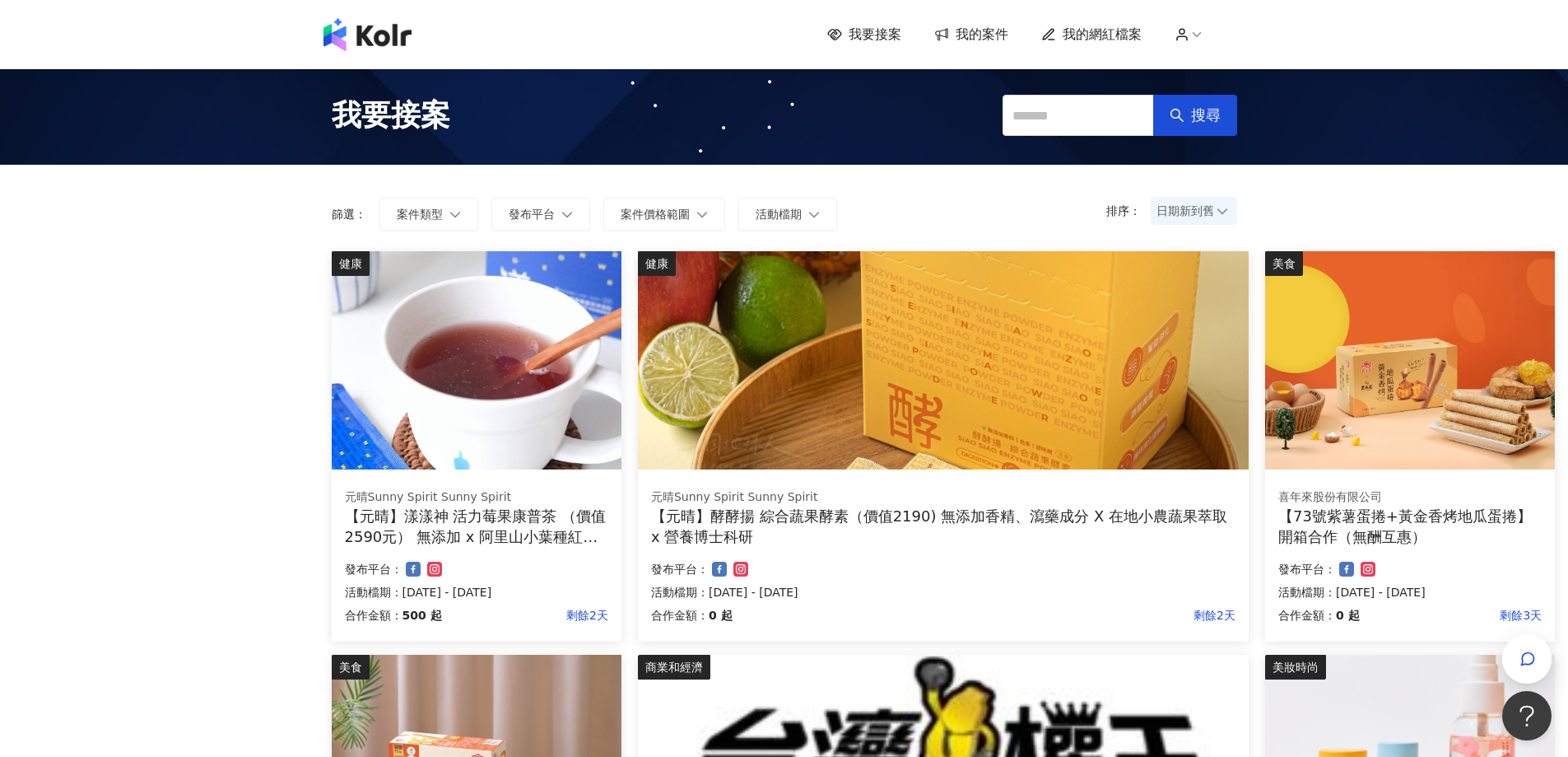
click at [995, 40] on span "我的案件" at bounding box center [981, 34] width 53 height 18
click at [993, 39] on span "我的案件" at bounding box center [981, 34] width 53 height 18
click at [982, 39] on span "我的案件" at bounding box center [981, 34] width 53 height 18
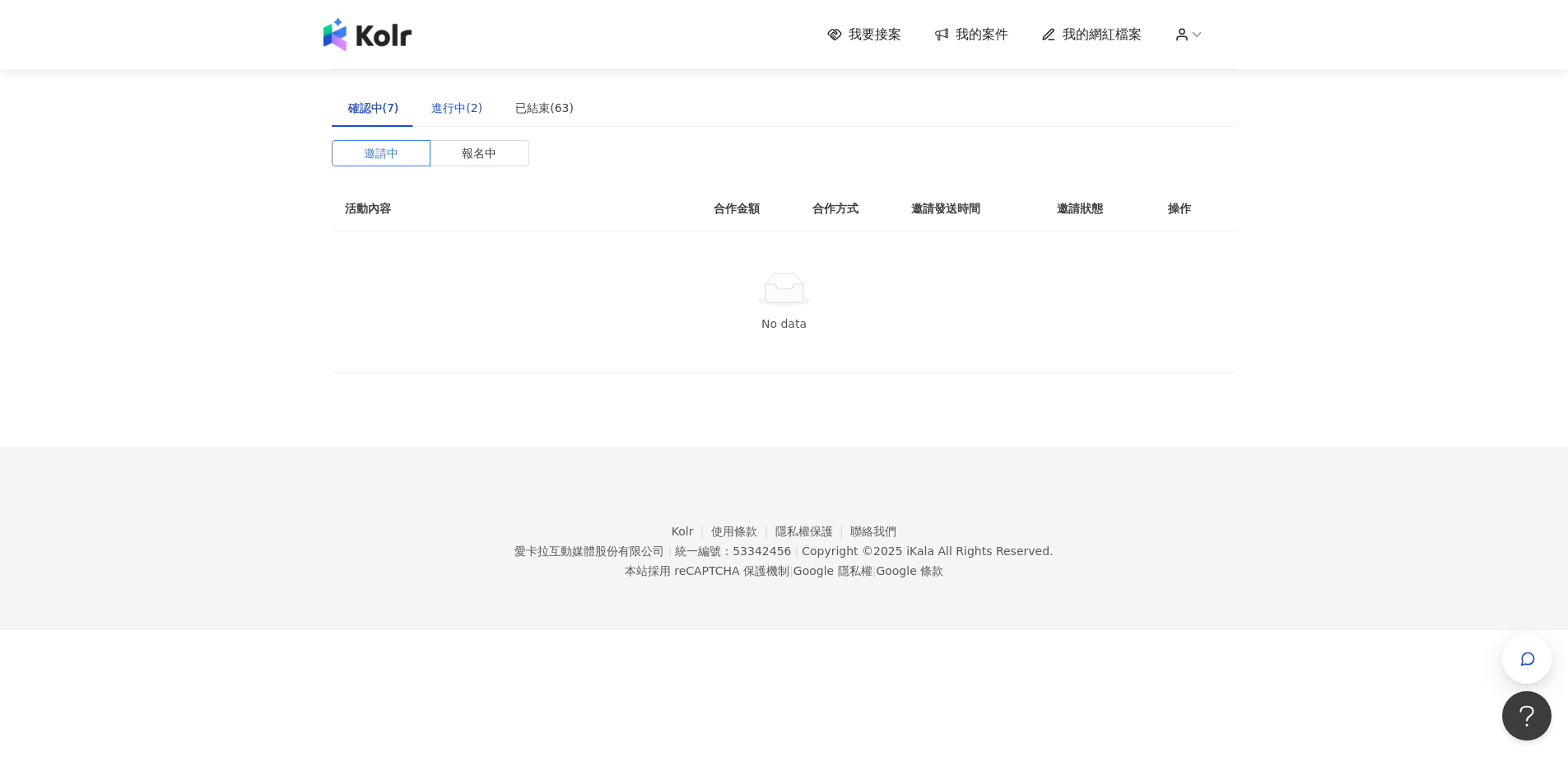
click at [456, 113] on div "進行中(2)" at bounding box center [457, 107] width 51 height 18
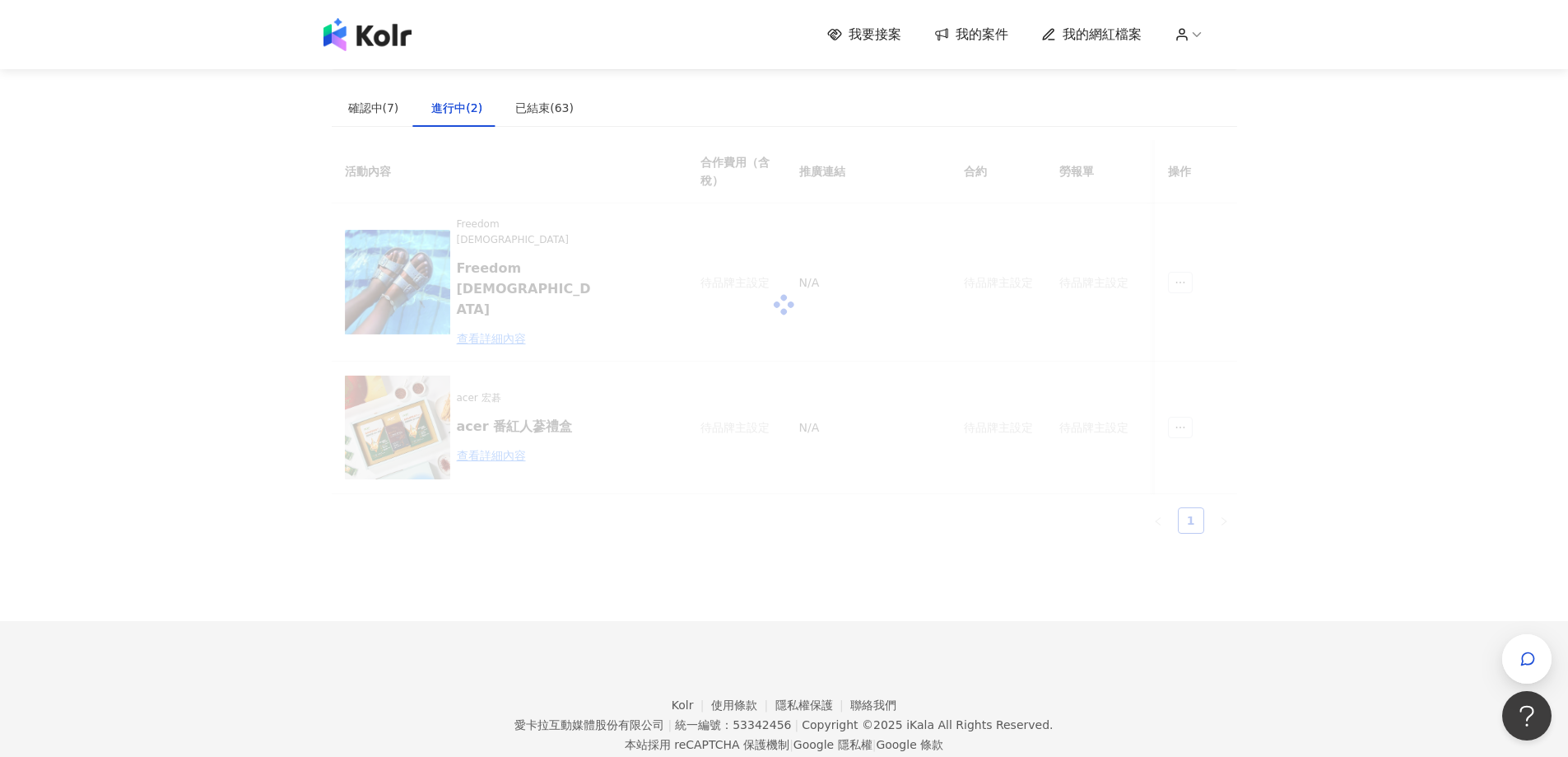
click at [464, 146] on div at bounding box center [784, 305] width 905 height 329
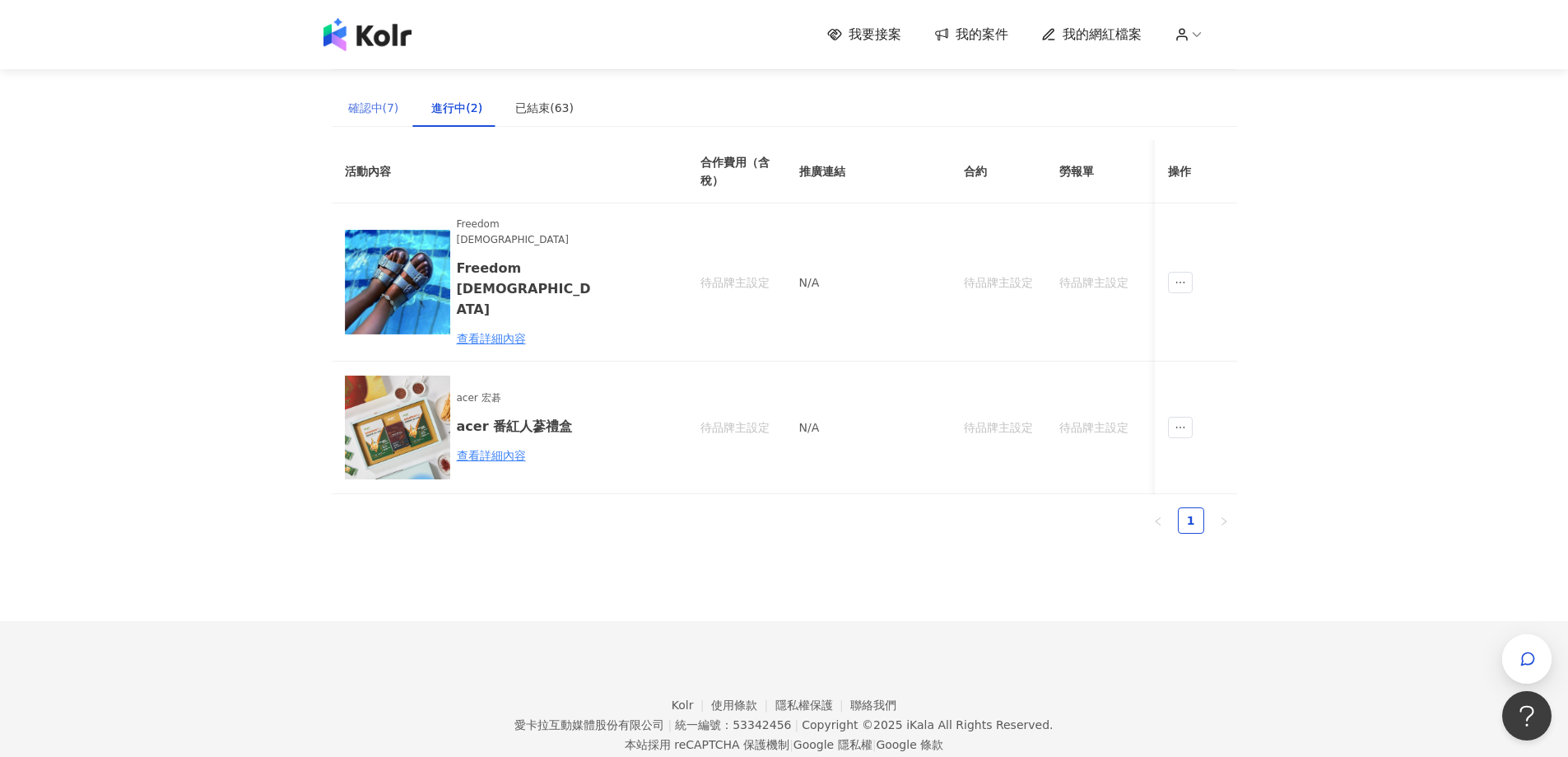
click at [403, 107] on div "確認中(7)" at bounding box center [373, 108] width 84 height 38
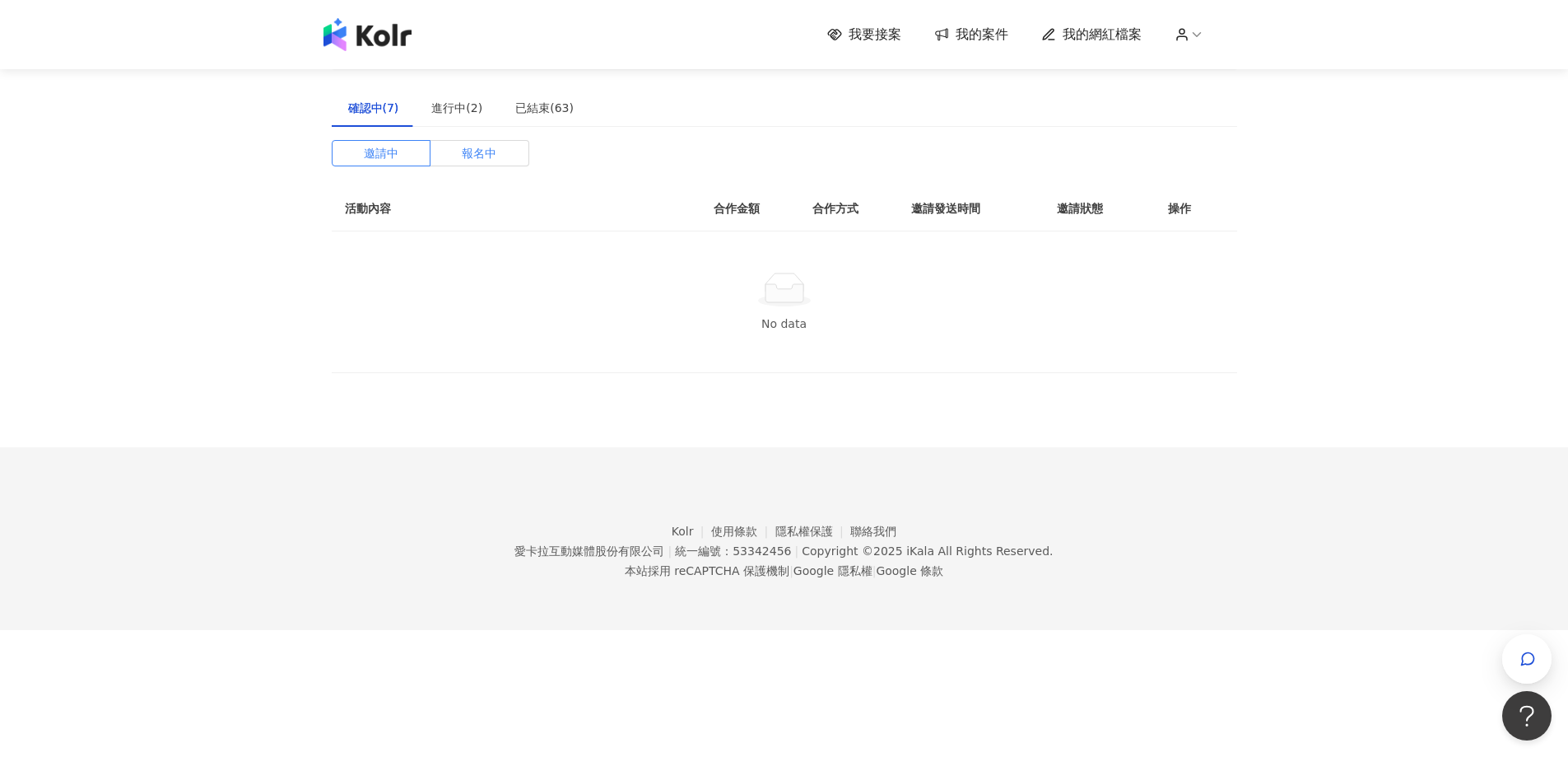
click at [477, 143] on span "報名中" at bounding box center [478, 153] width 35 height 24
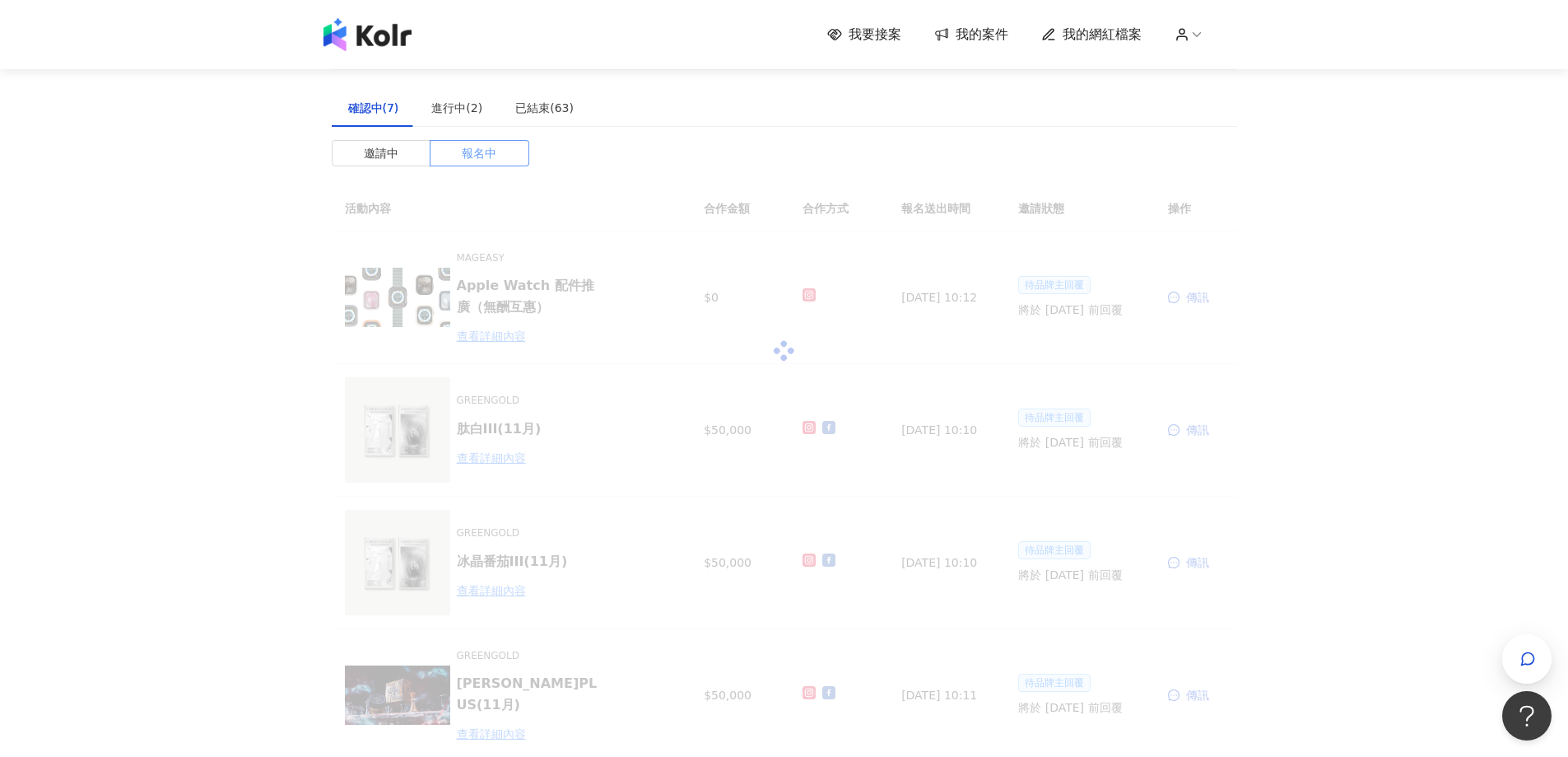
click at [477, 155] on span "報名中" at bounding box center [478, 153] width 35 height 24
click at [1193, 301] on div "傳訊" at bounding box center [1196, 296] width 56 height 18
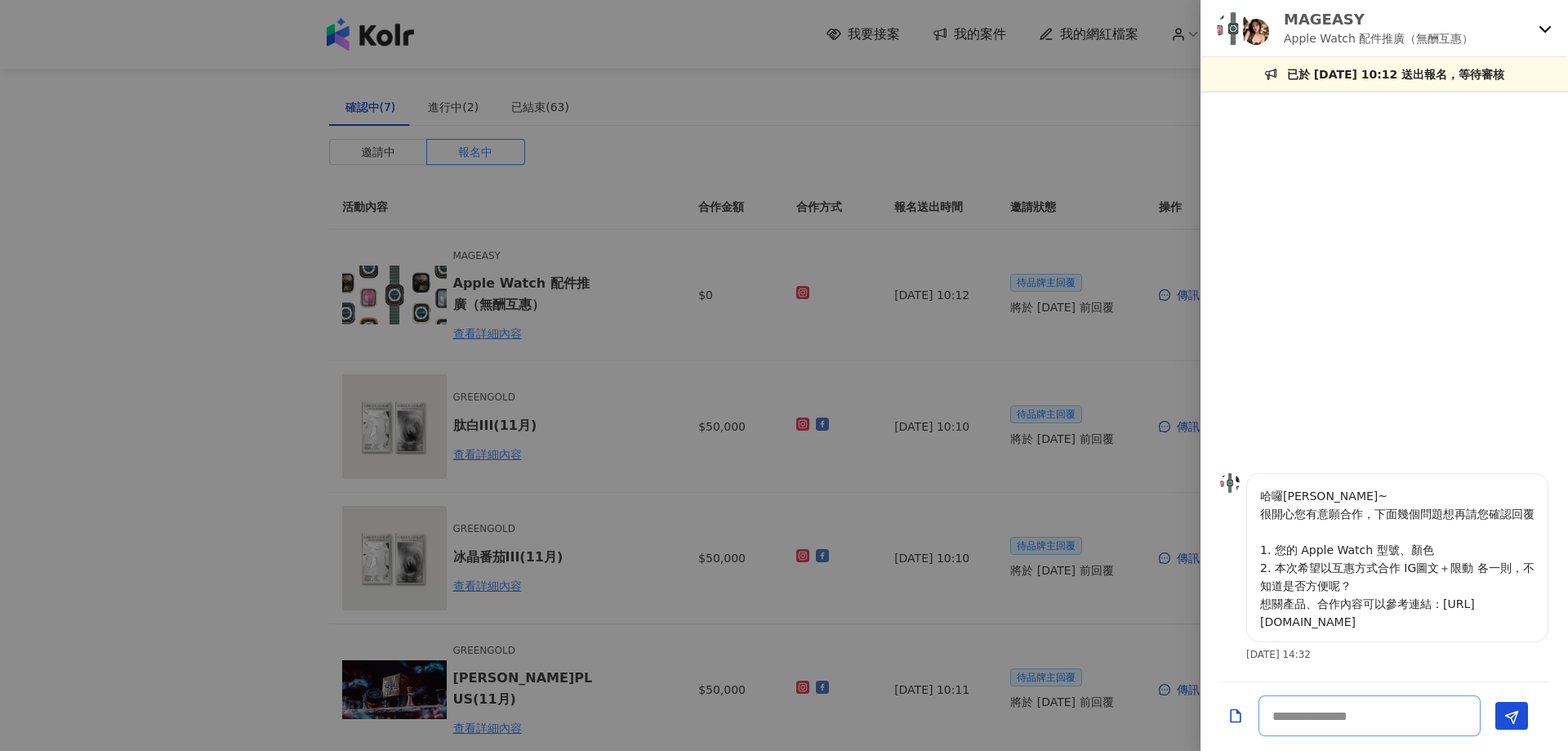
click at [1323, 711] on textarea at bounding box center [1369, 716] width 222 height 41
type textarea "*"
type textarea "*********"
click at [1512, 718] on icon "Send" at bounding box center [1512, 717] width 15 height 15
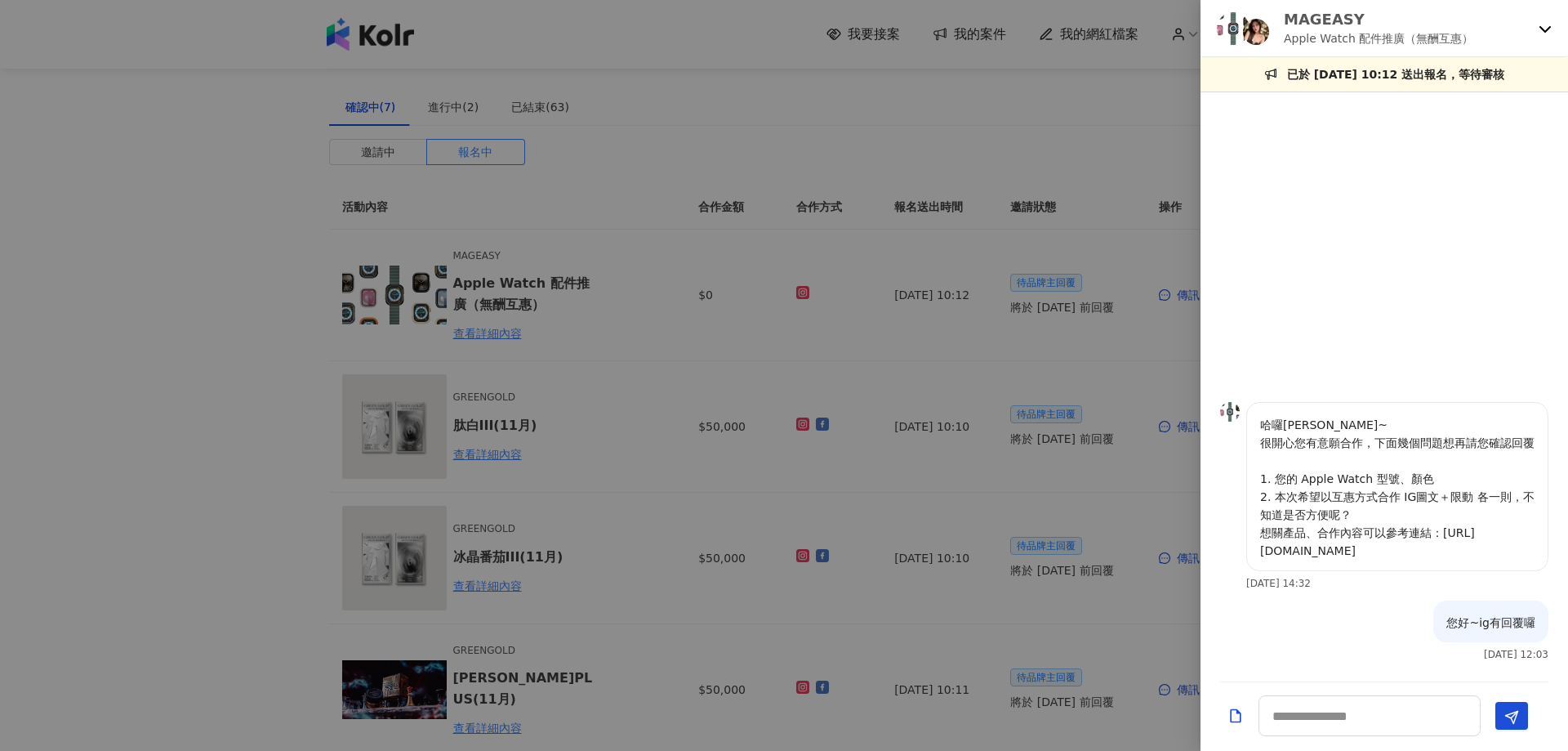
click at [7, 443] on div at bounding box center [784, 375] width 1568 height 751
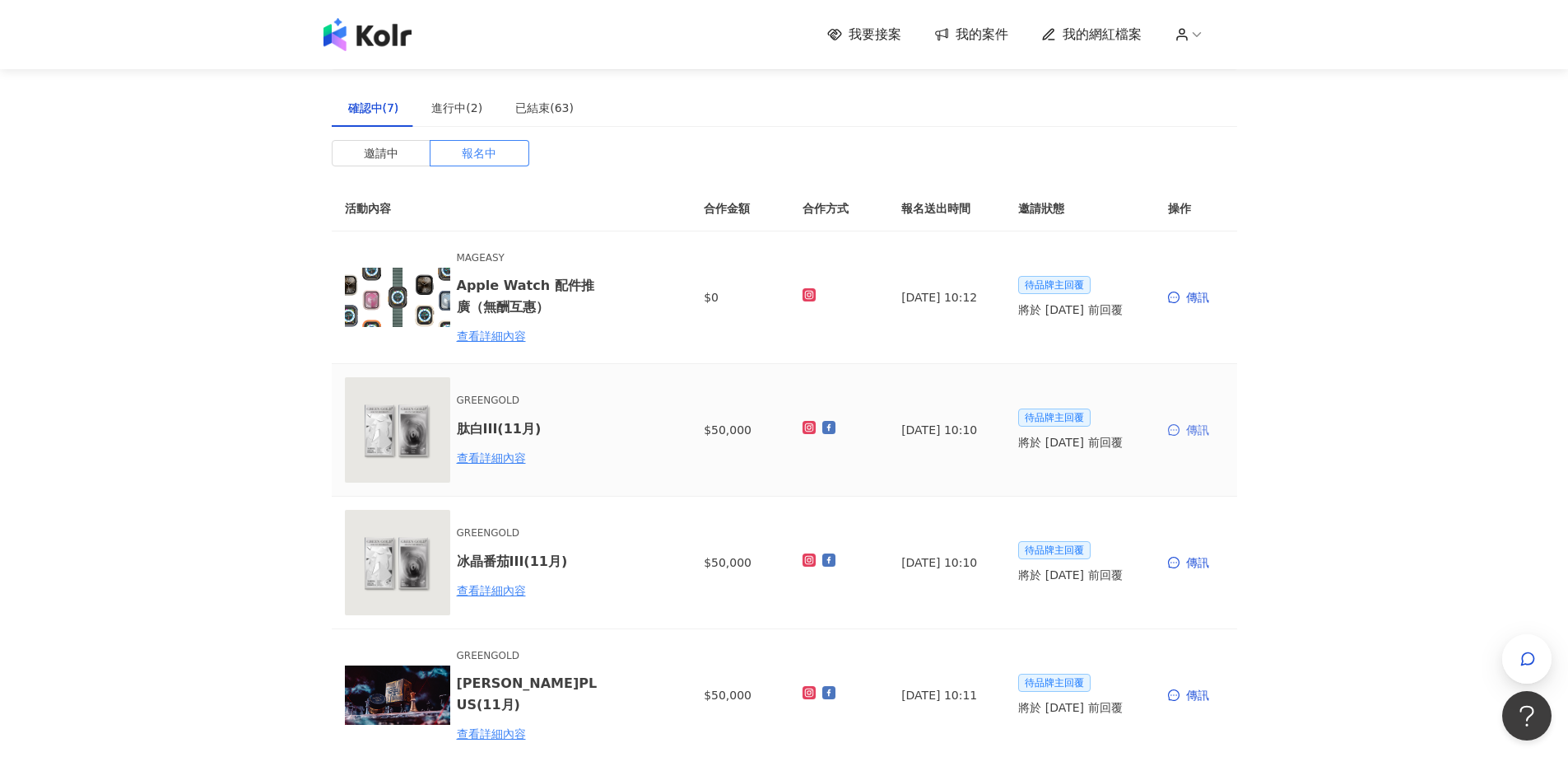
click at [1200, 425] on div "傳訊" at bounding box center [1196, 429] width 56 height 18
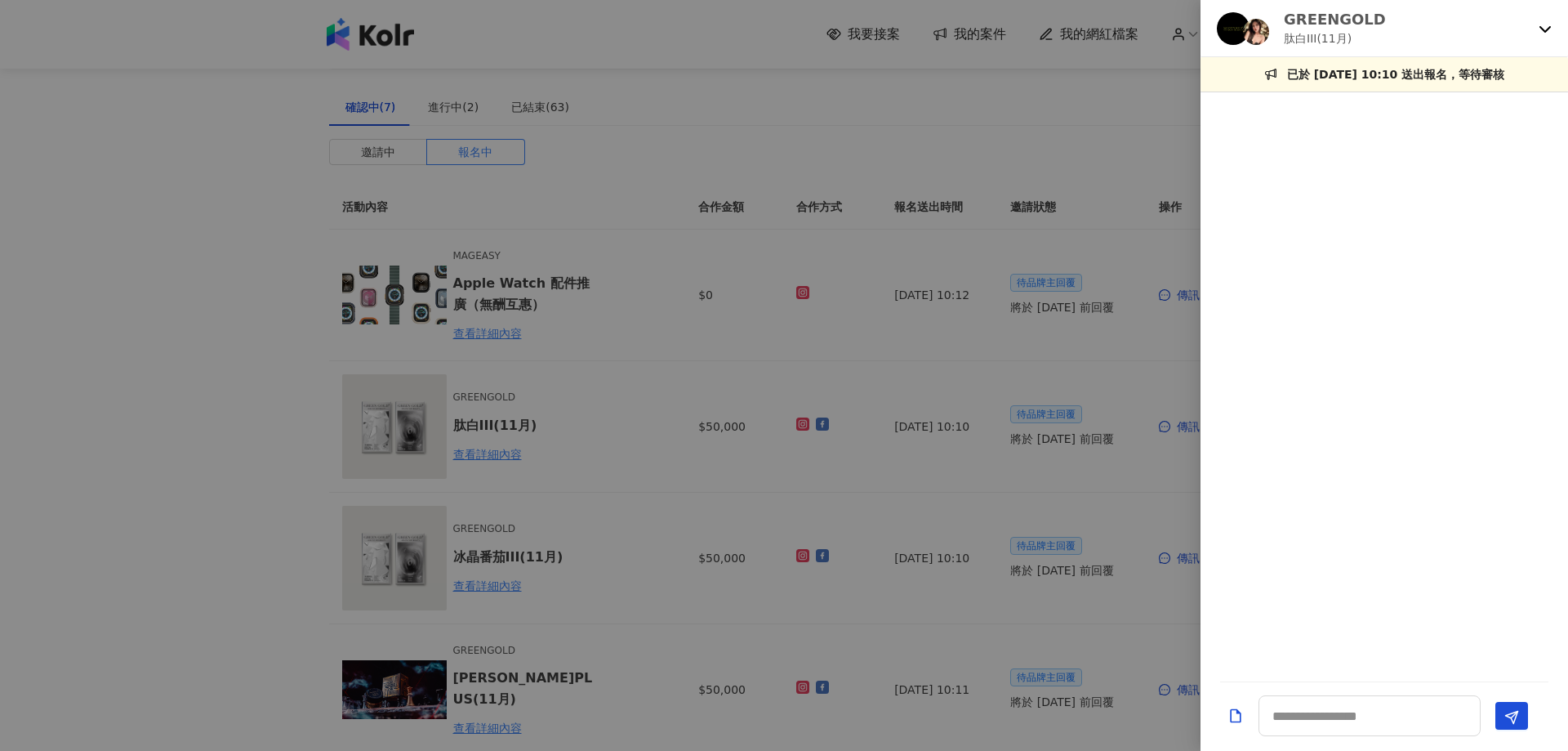
click at [1188, 423] on div at bounding box center [784, 375] width 1568 height 751
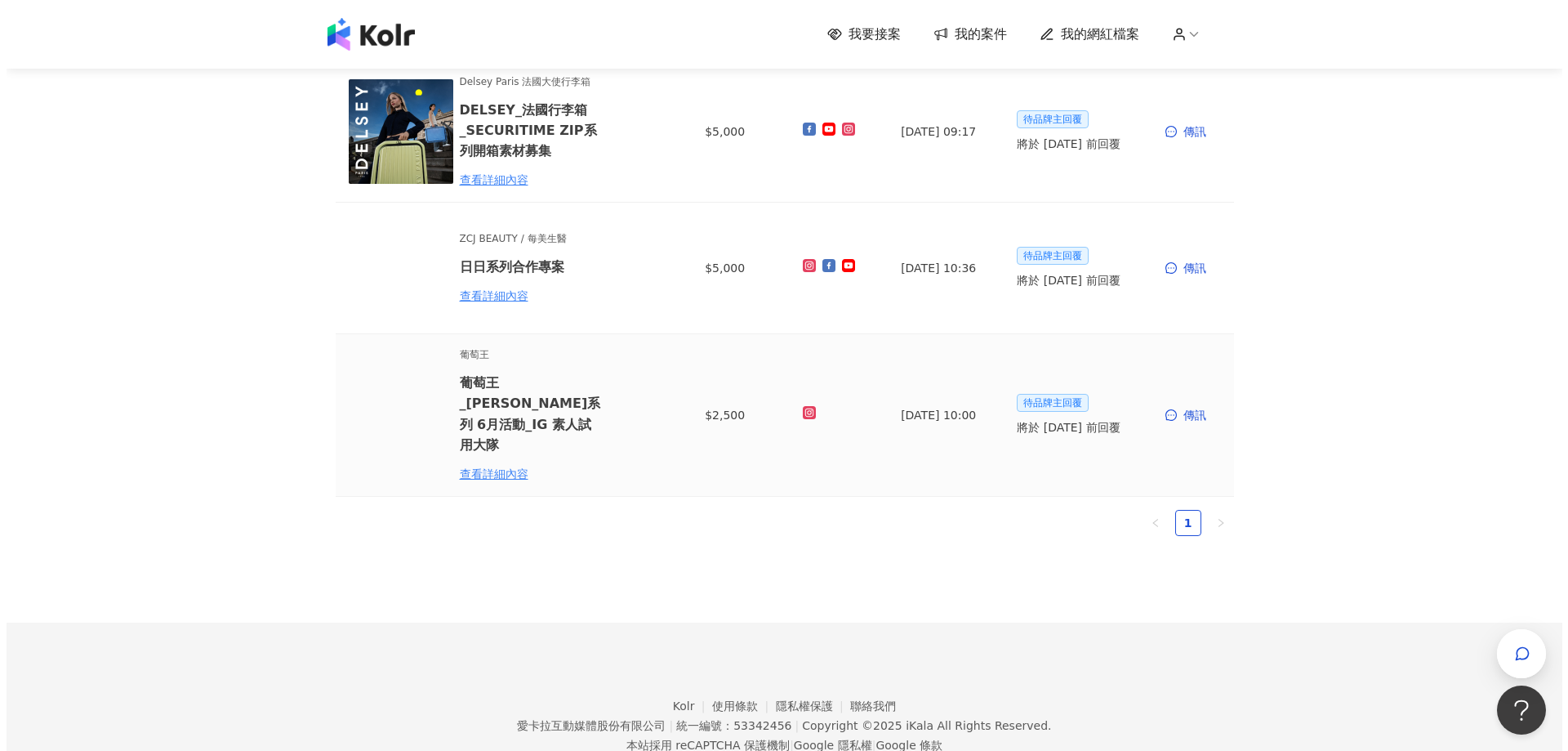
scroll to position [716, 0]
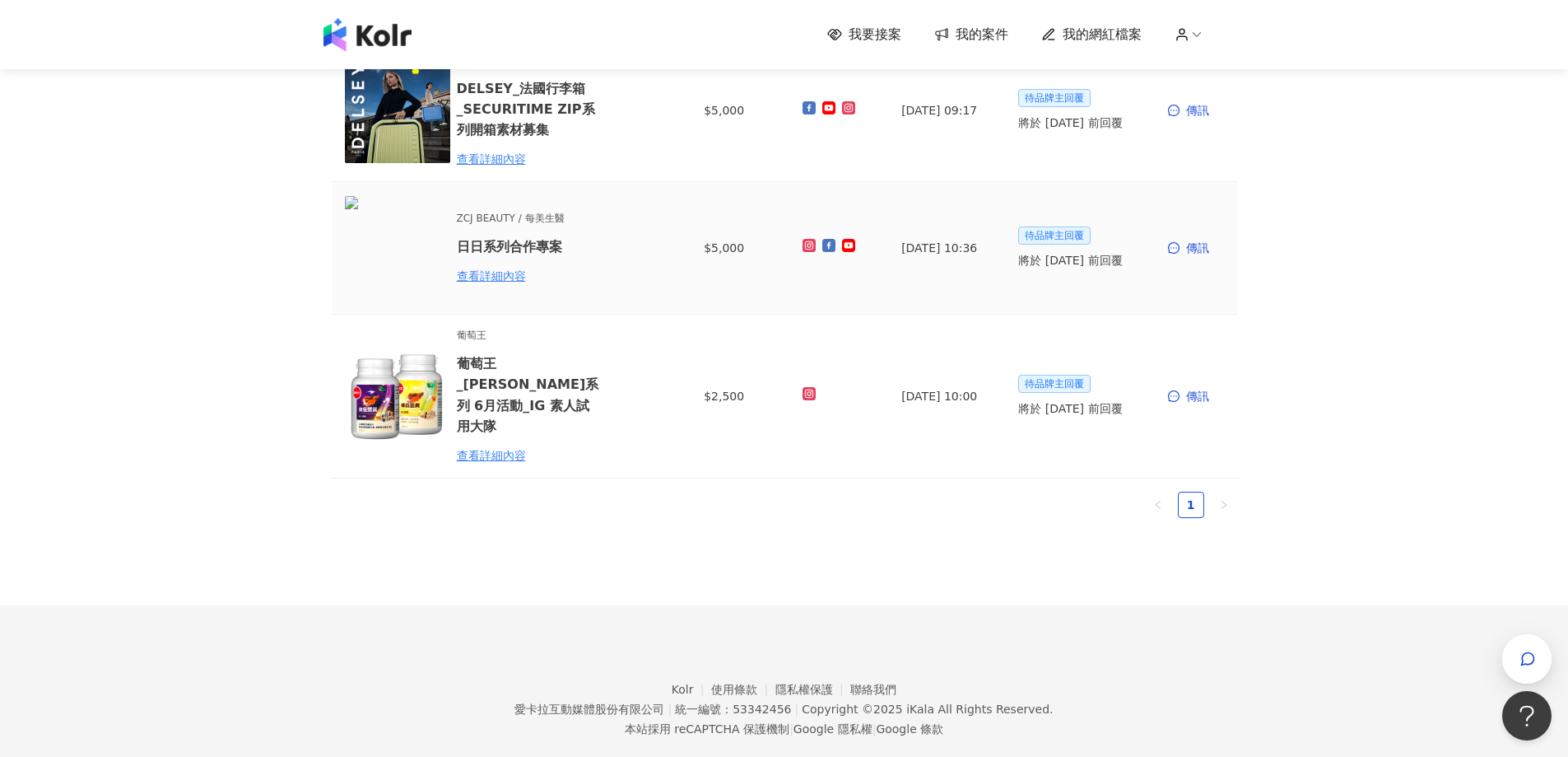
click at [1206, 237] on td "傳訊" at bounding box center [1196, 247] width 83 height 133
click at [1200, 259] on td "傳訊" at bounding box center [1196, 247] width 83 height 133
click at [1196, 250] on div "傳訊" at bounding box center [1196, 247] width 56 height 18
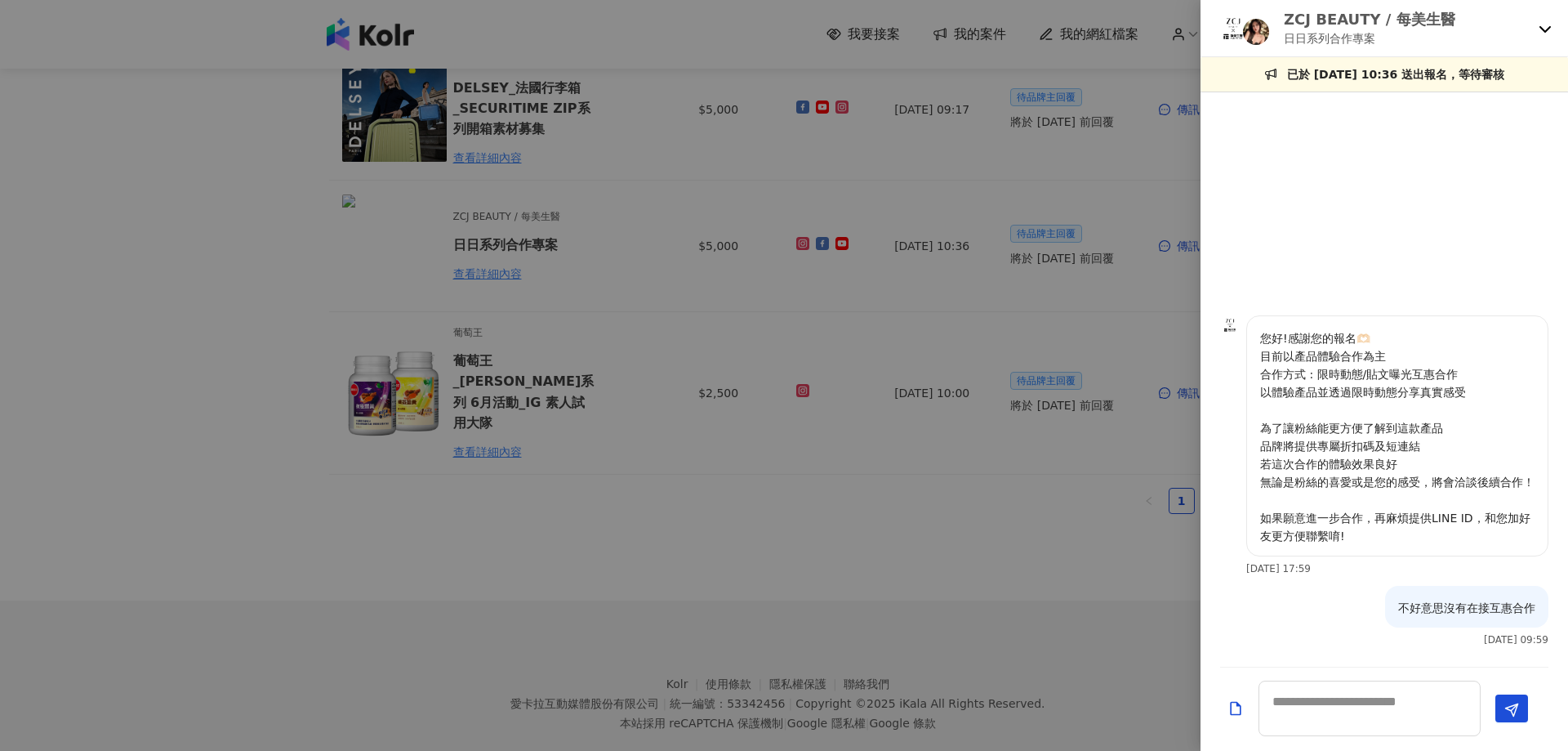
drag, startPoint x: 1055, startPoint y: 489, endPoint x: 1057, endPoint y: 480, distance: 9.2
click at [1053, 489] on div at bounding box center [784, 375] width 1568 height 751
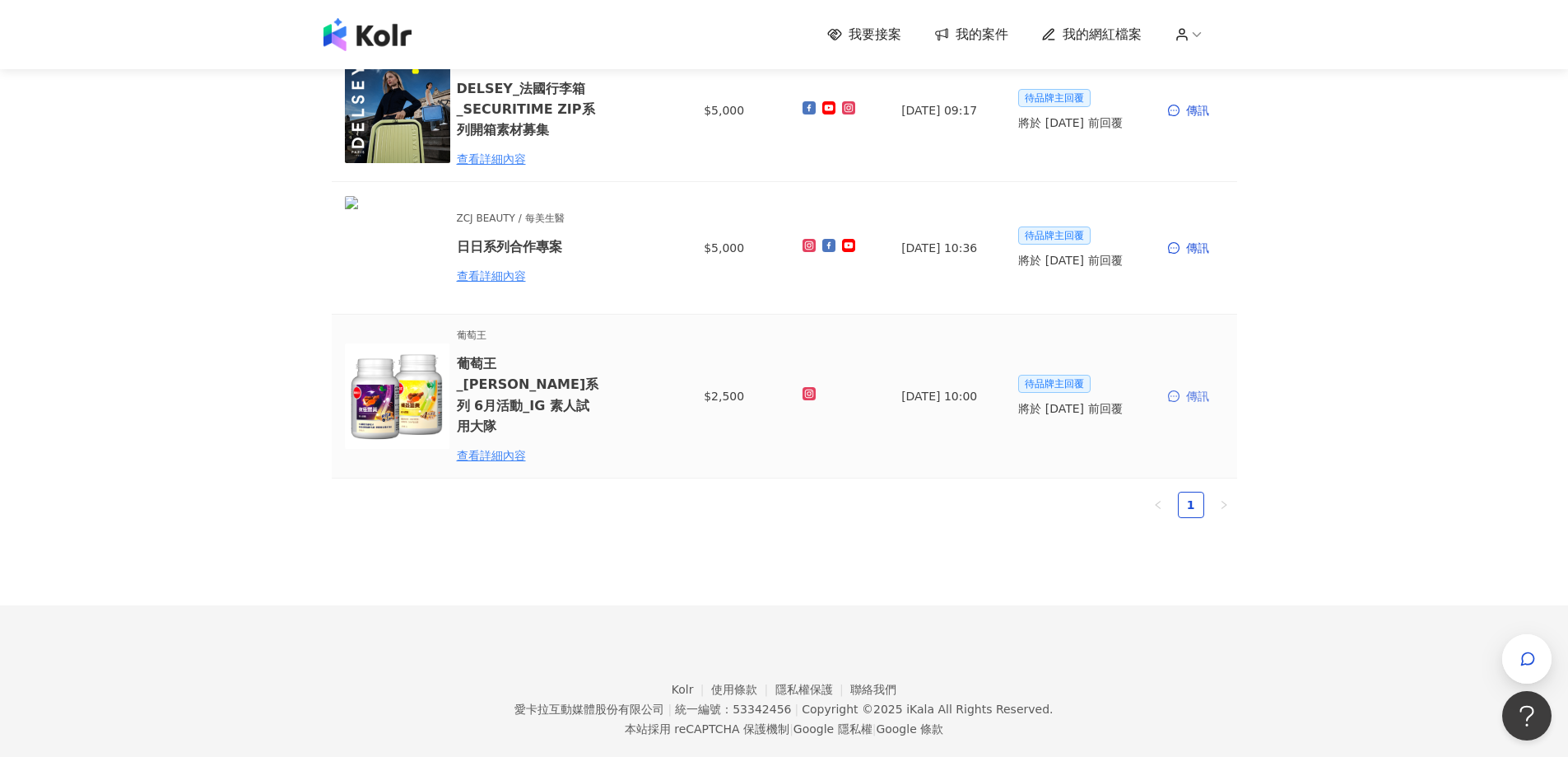
click at [1193, 386] on div "傳訊" at bounding box center [1196, 395] width 56 height 18
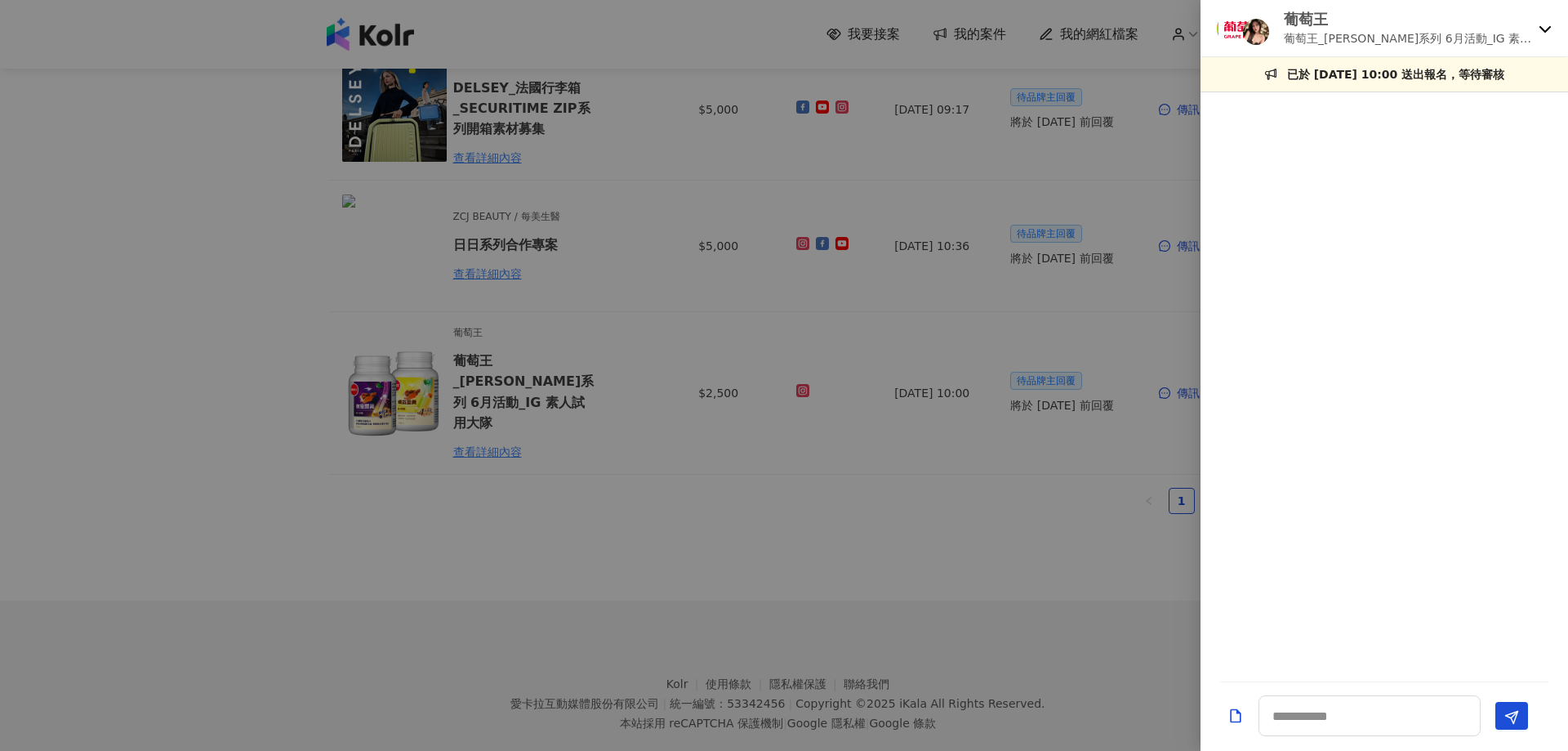
click at [1019, 522] on div at bounding box center [784, 375] width 1568 height 751
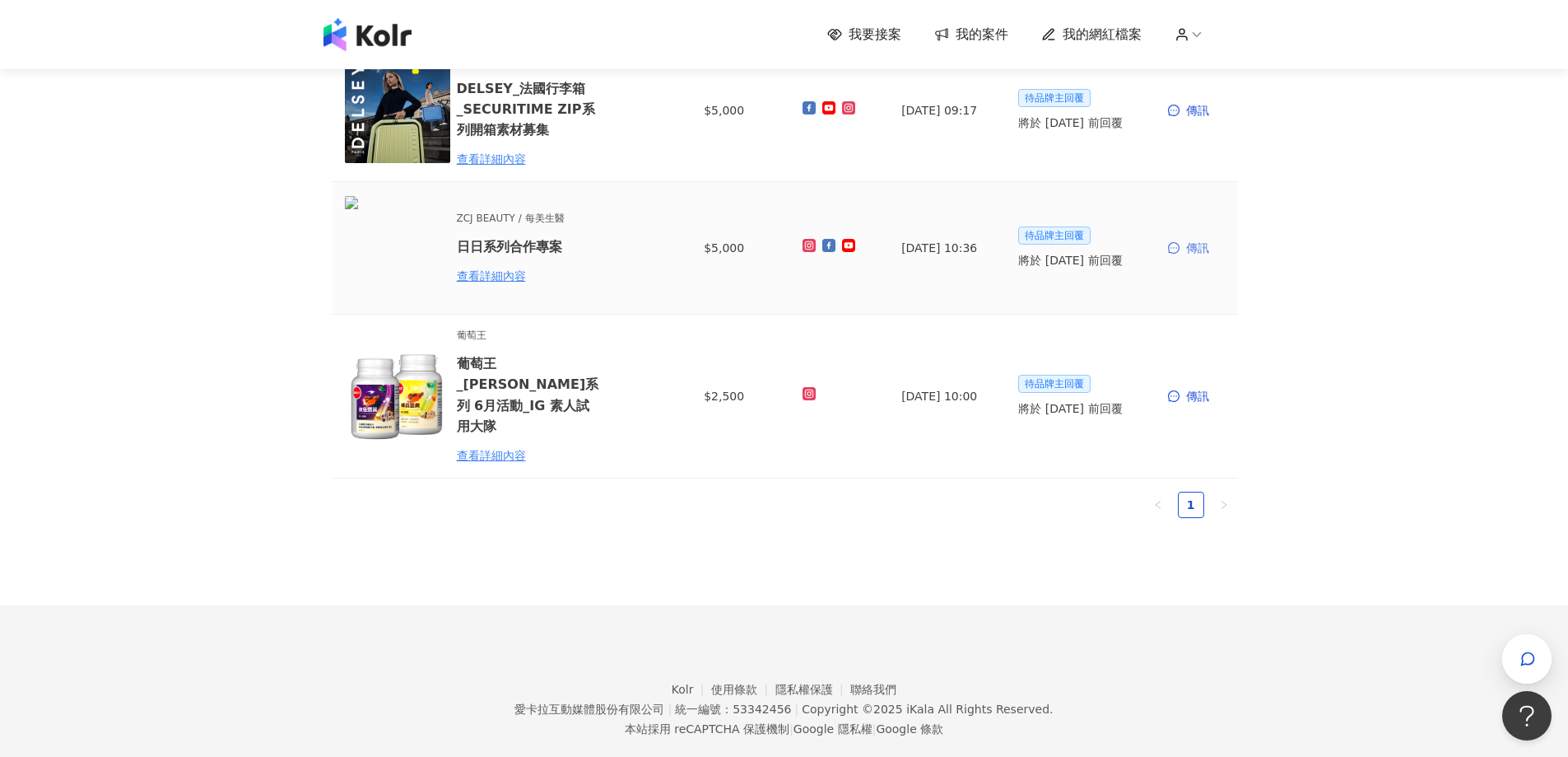
click at [1185, 249] on div "傳訊" at bounding box center [1196, 247] width 56 height 18
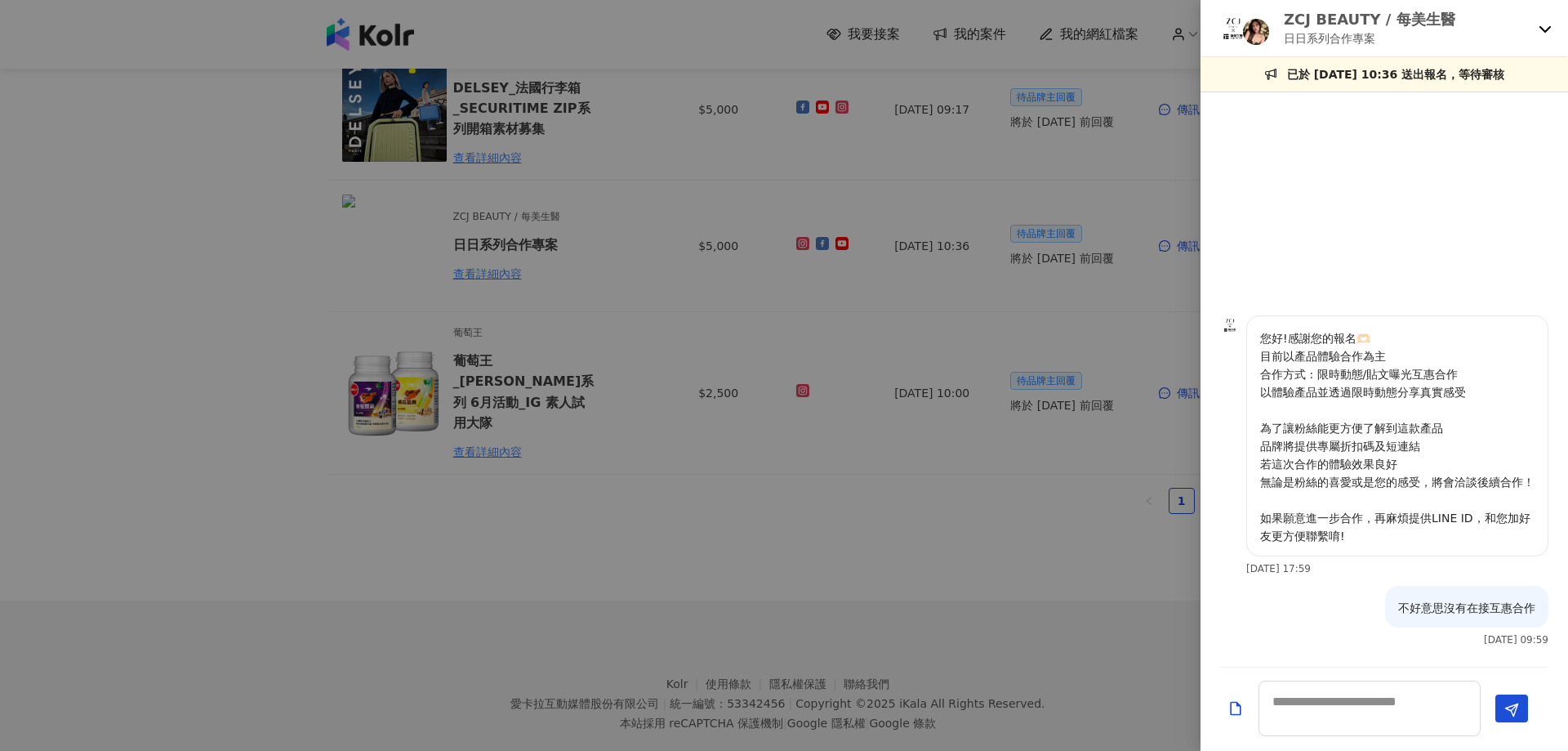
click at [841, 473] on div at bounding box center [784, 375] width 1568 height 751
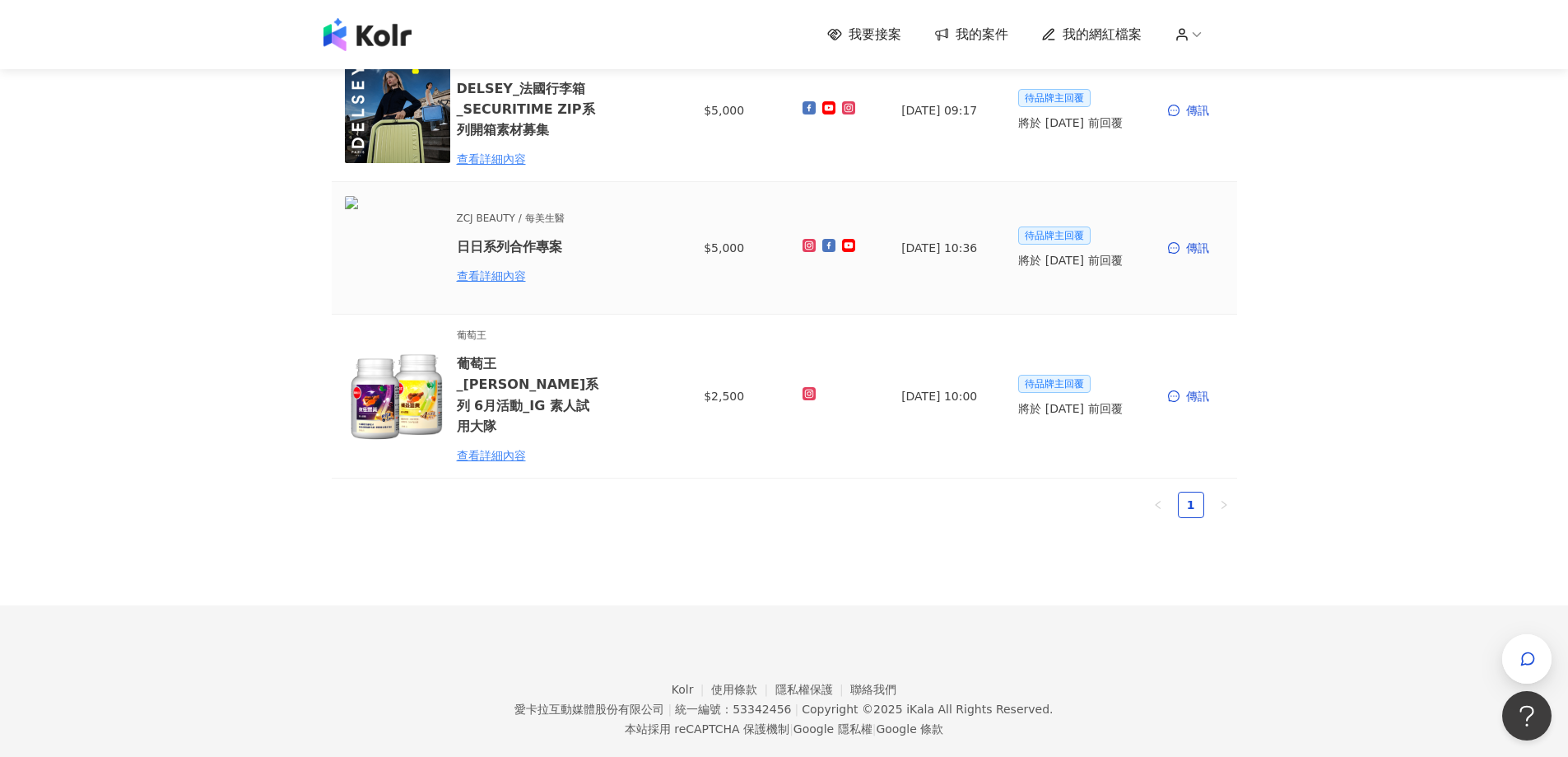
click at [386, 214] on img at bounding box center [374, 204] width 59 height 18
click at [505, 271] on div "查看詳細內容" at bounding box center [528, 276] width 144 height 18
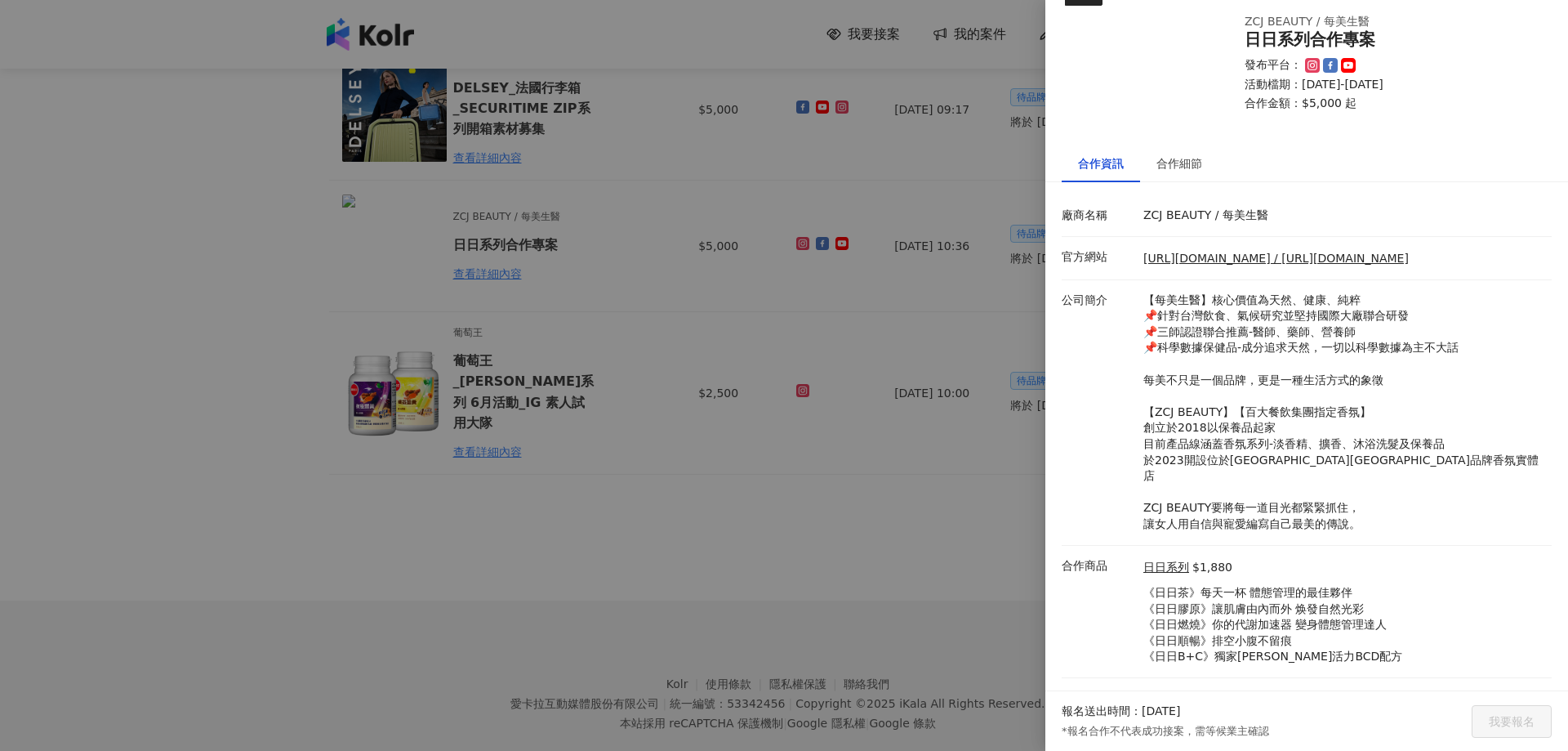
scroll to position [49, 0]
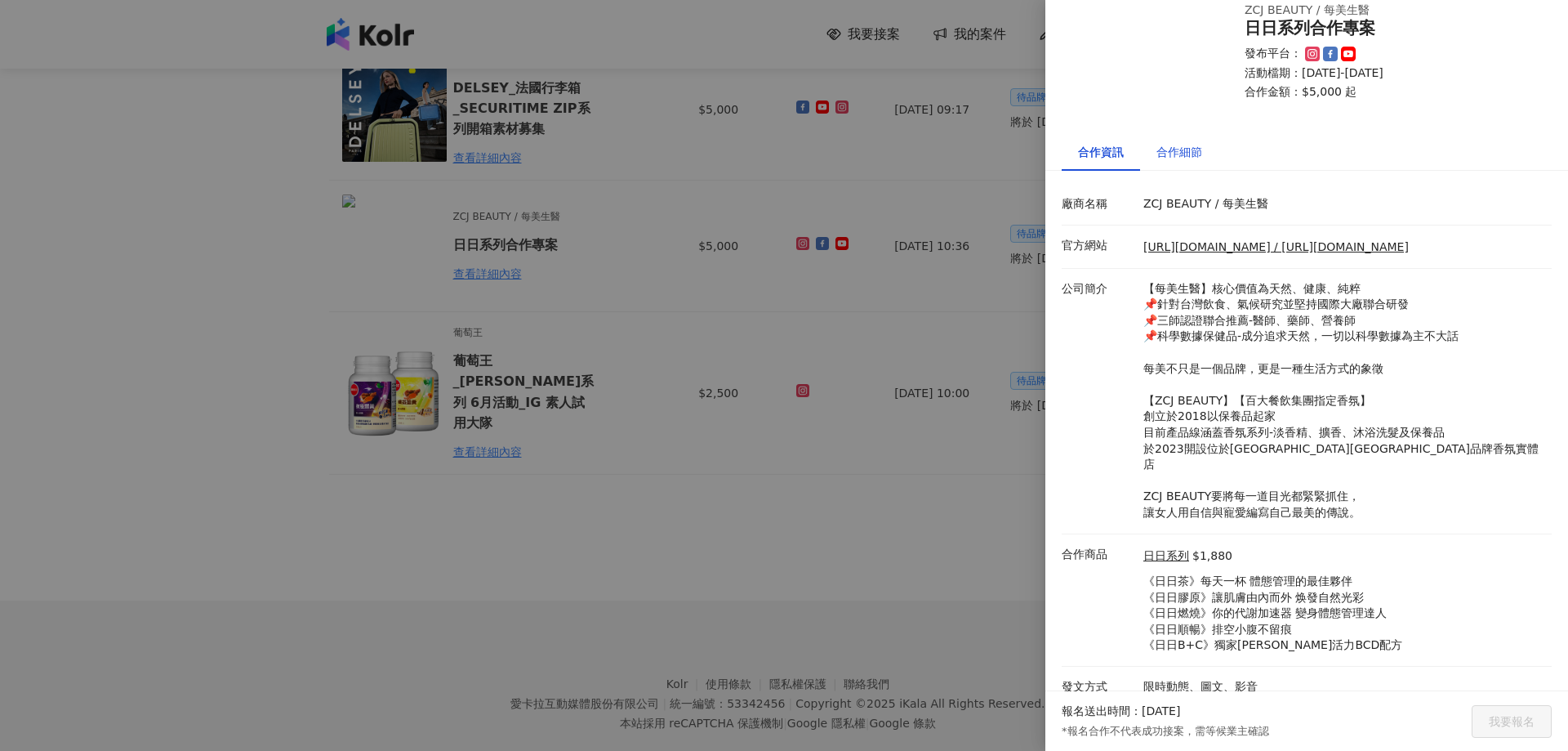
click at [1177, 144] on div "合作細節" at bounding box center [1179, 151] width 46 height 18
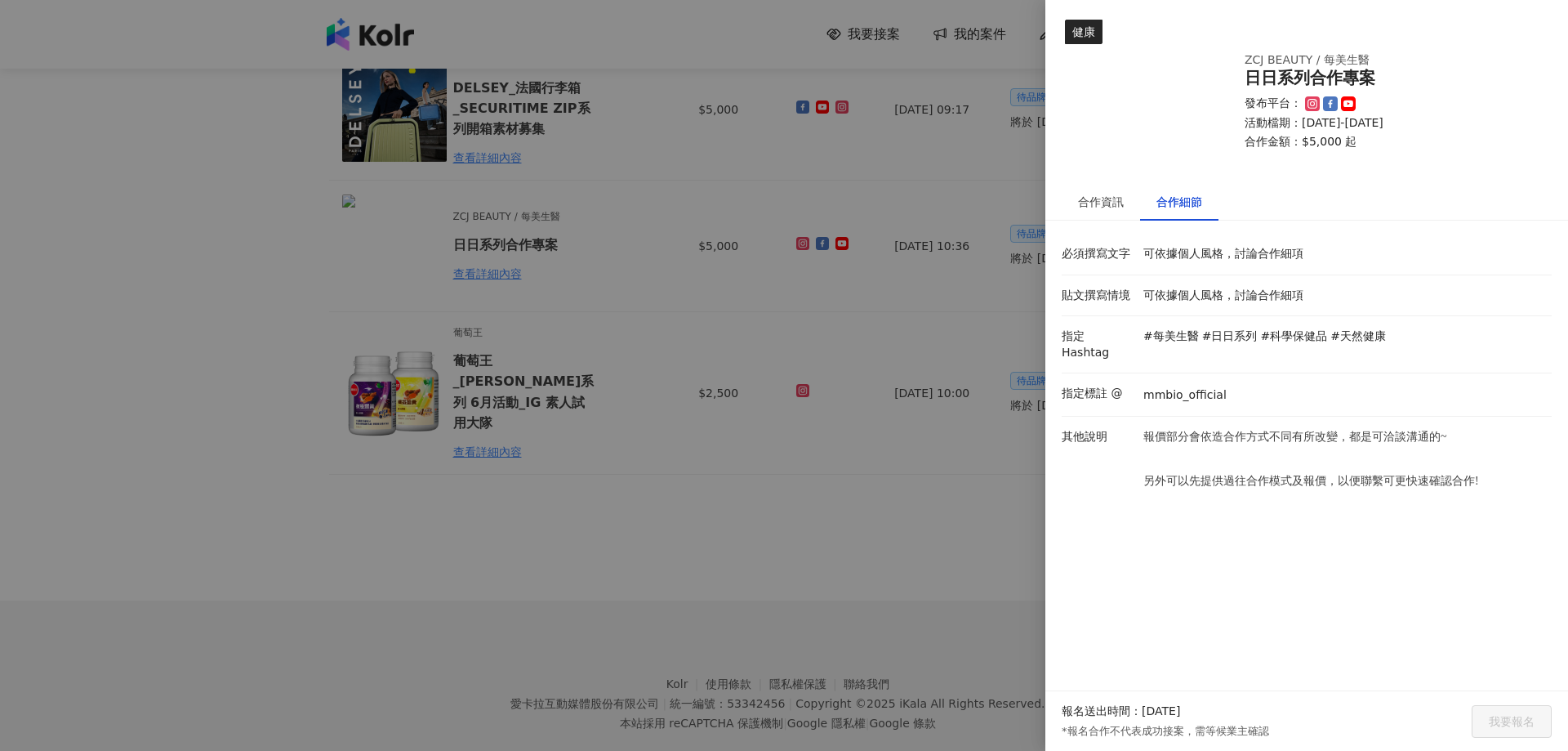
click at [865, 509] on div at bounding box center [784, 375] width 1568 height 751
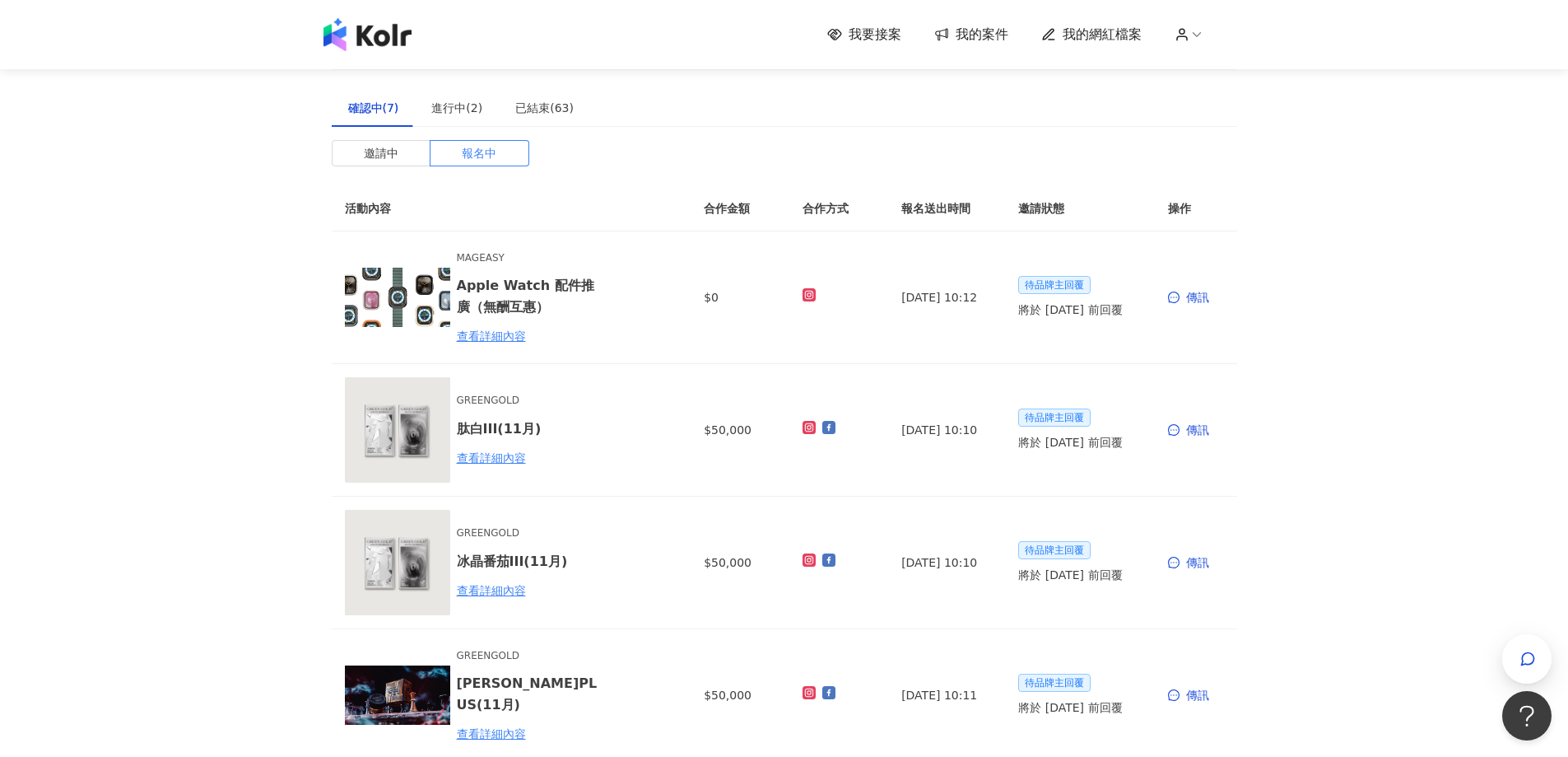
click at [1121, 27] on span "我的網紅檔案" at bounding box center [1102, 34] width 79 height 18
